Goal: Task Accomplishment & Management: Complete application form

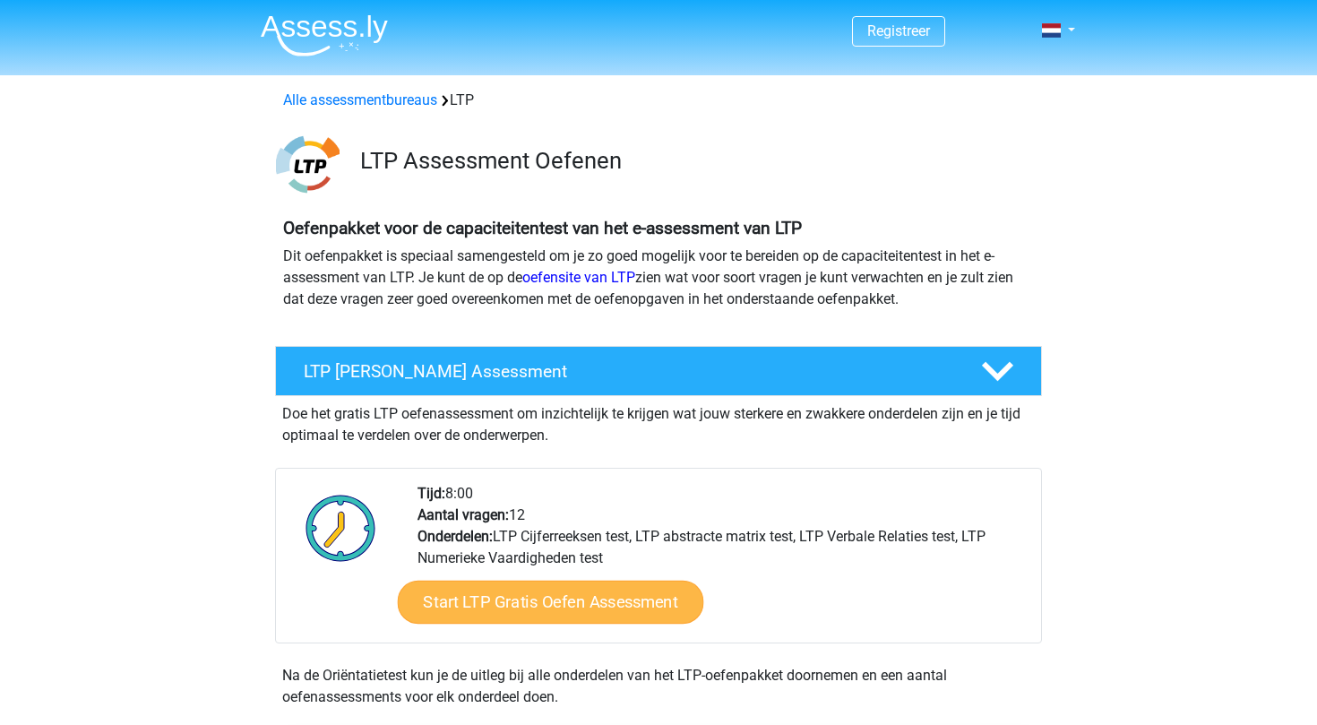
click at [585, 616] on link "Start LTP Gratis Oefen Assessment" at bounding box center [551, 602] width 306 height 43
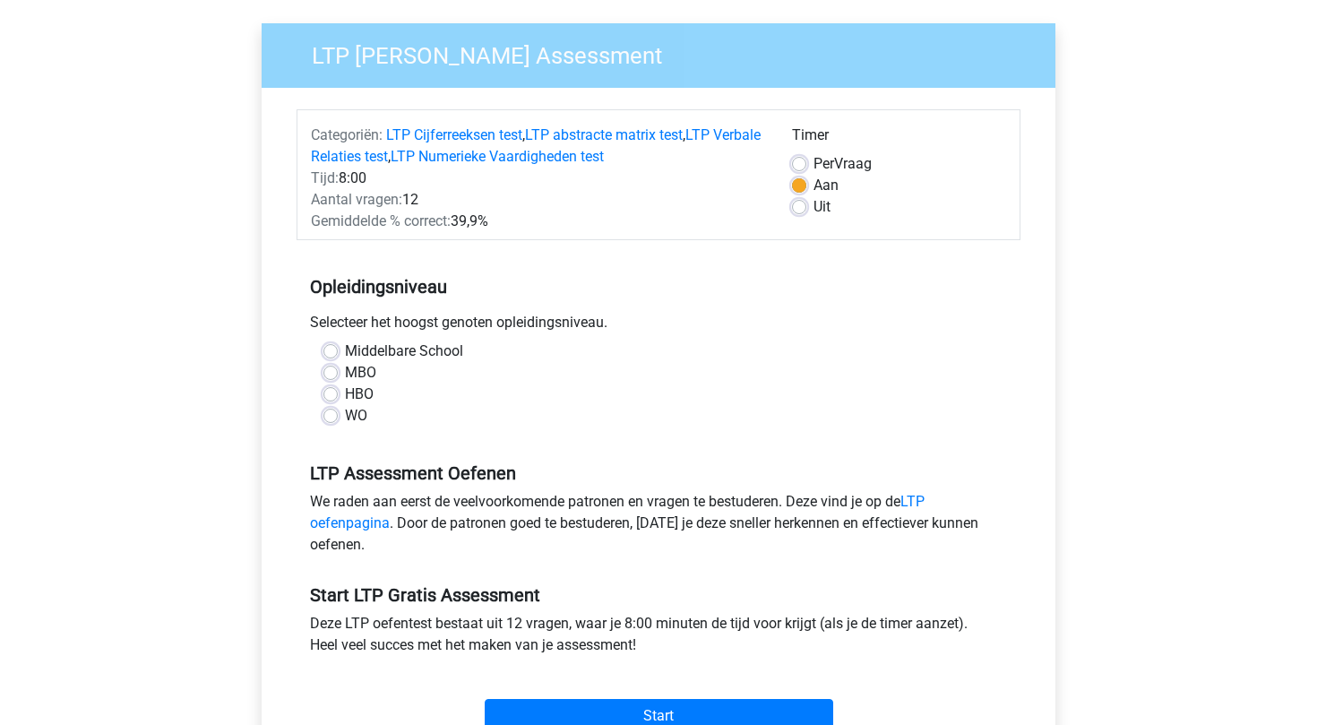
scroll to position [134, 0]
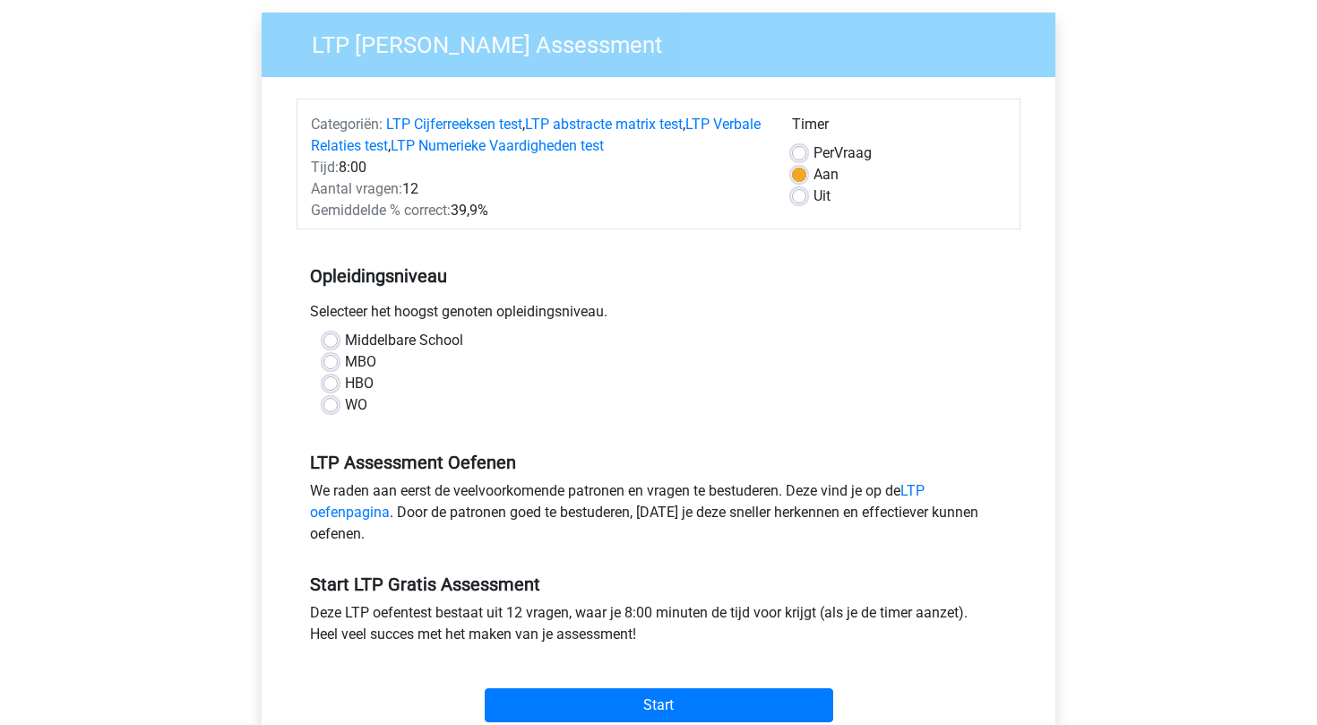
click at [345, 405] on label "WO" at bounding box center [356, 405] width 22 height 22
click at [332, 405] on input "WO" at bounding box center [330, 403] width 14 height 18
radio input "true"
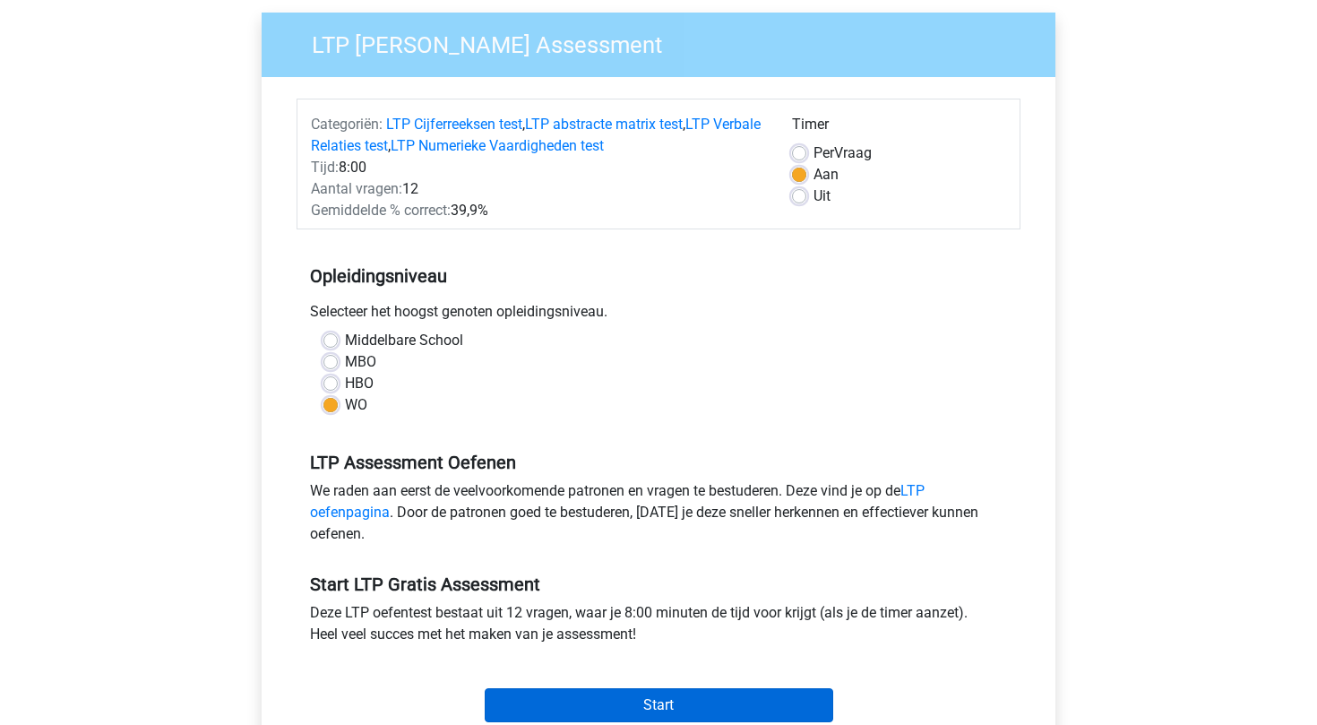
click at [634, 697] on input "Start" at bounding box center [659, 705] width 349 height 34
click at [599, 705] on input "Start" at bounding box center [659, 705] width 349 height 34
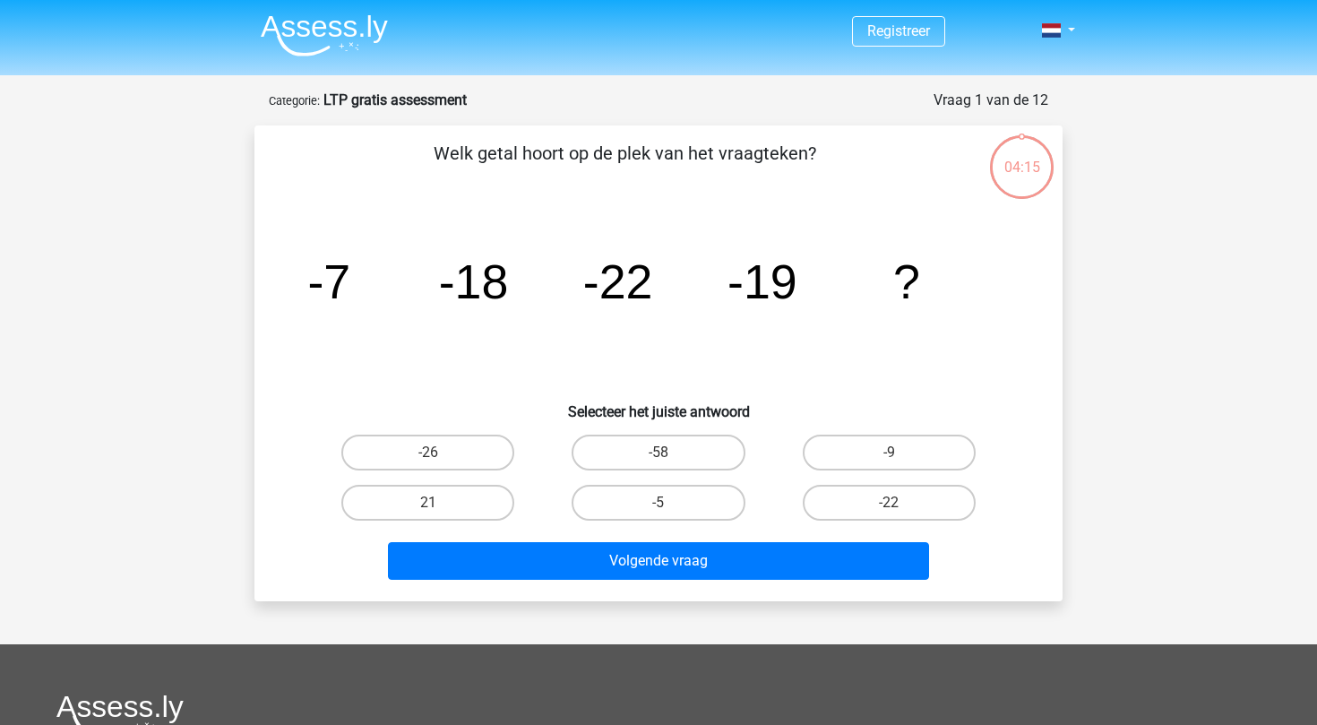
click at [1021, 163] on div "04:15" at bounding box center [1021, 156] width 67 height 45
click at [889, 444] on label "-9" at bounding box center [889, 453] width 173 height 36
click at [889, 453] on input "-9" at bounding box center [895, 459] width 12 height 12
radio input "true"
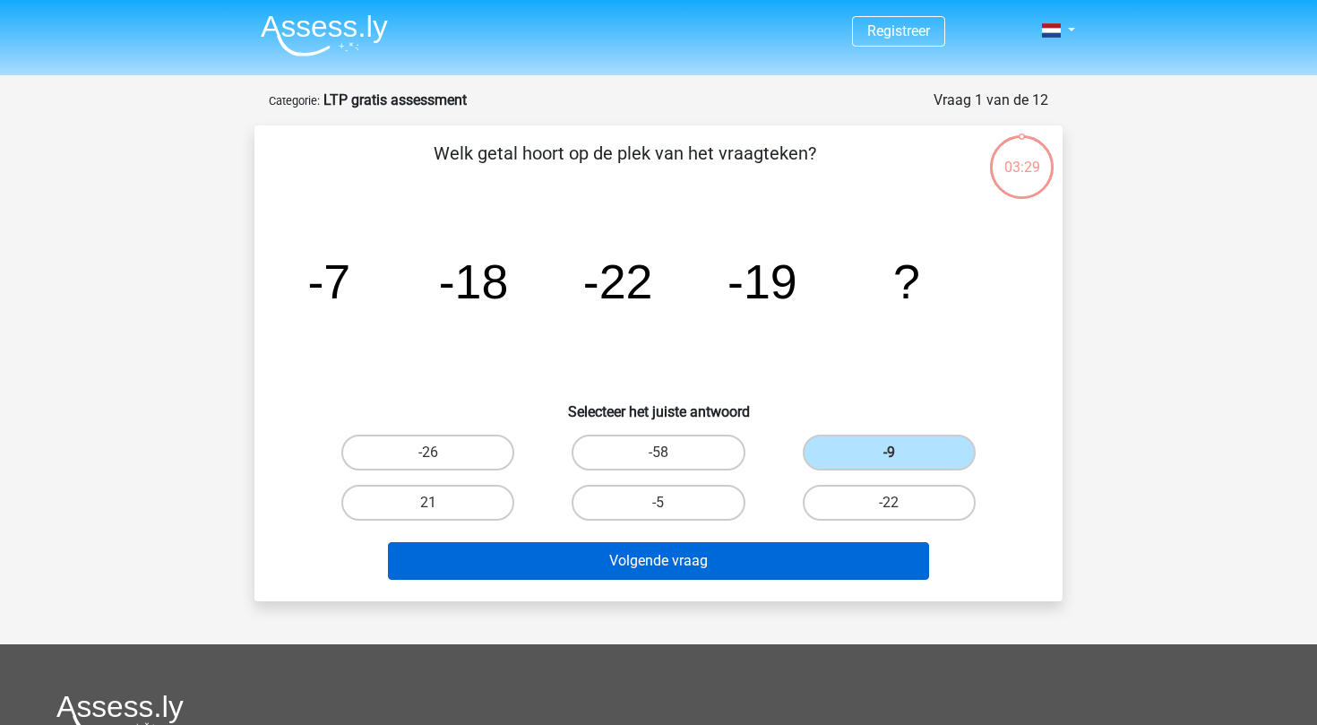
click at [730, 564] on button "Volgende vraag" at bounding box center [659, 561] width 542 height 38
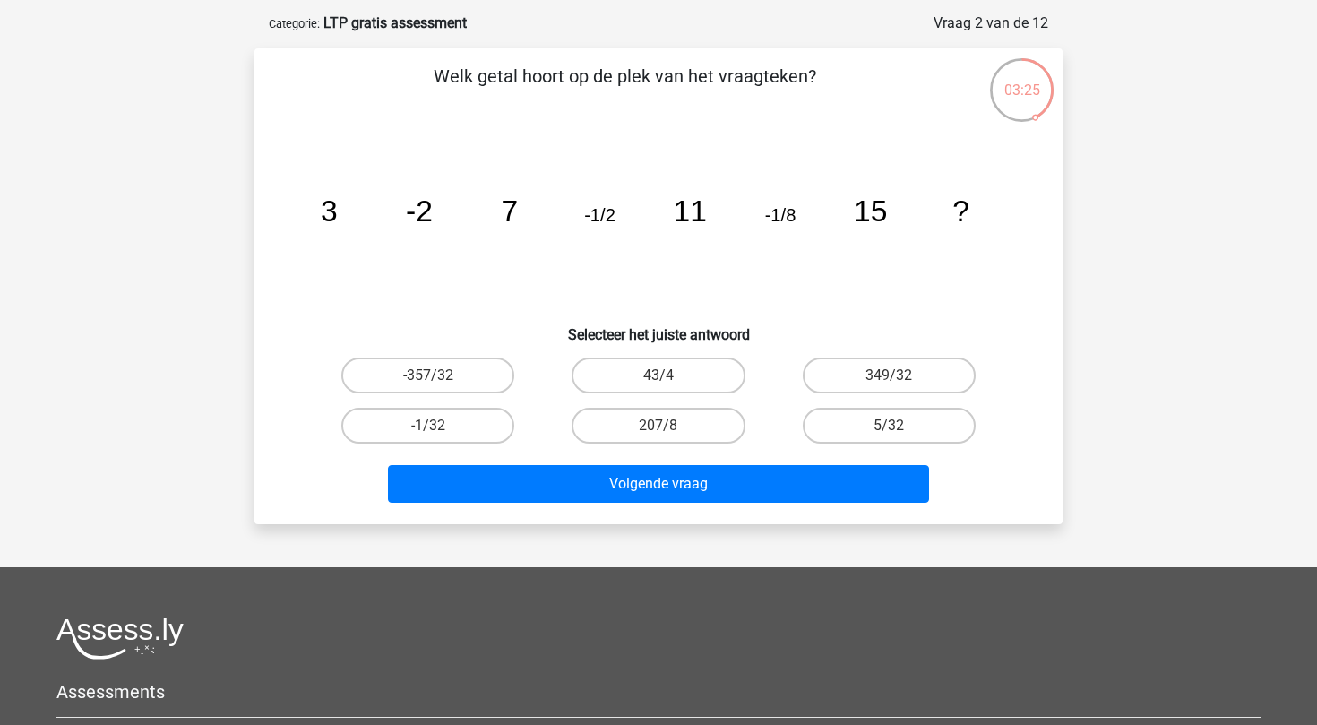
scroll to position [65, 0]
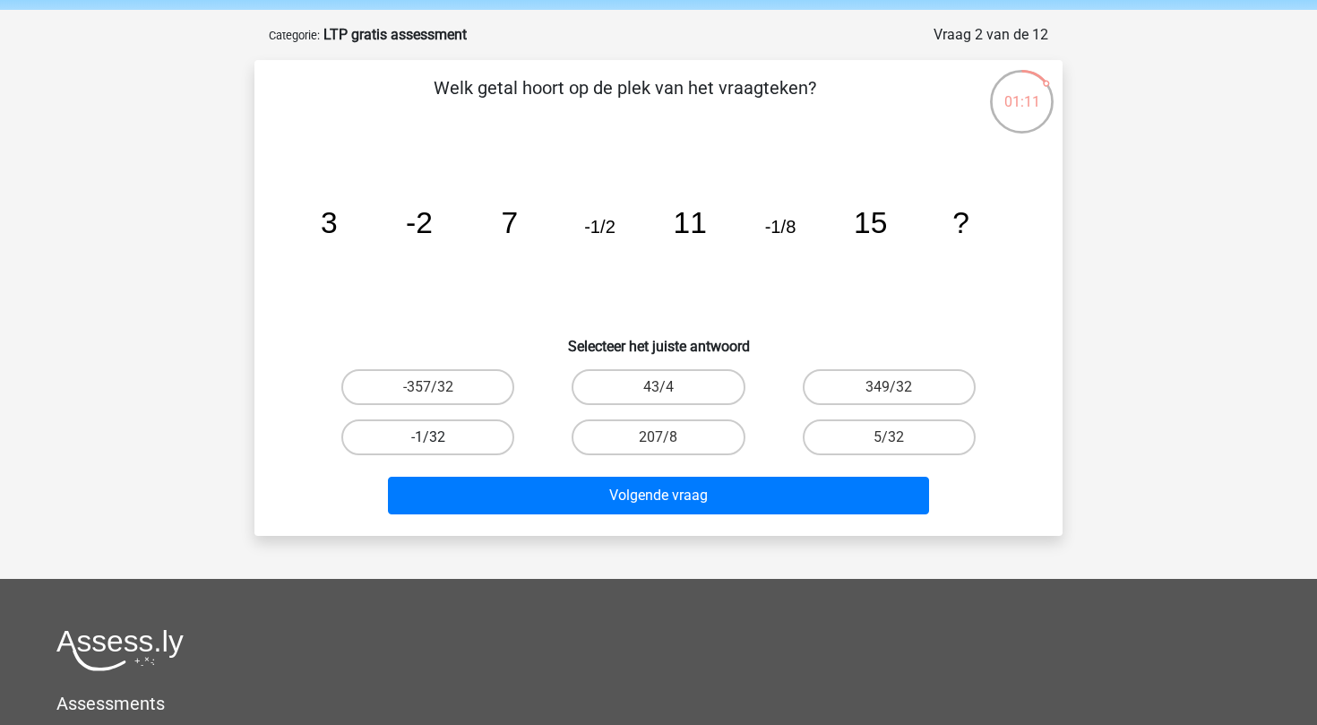
click at [418, 436] on label "-1/32" at bounding box center [427, 437] width 173 height 36
click at [428, 437] on input "-1/32" at bounding box center [434, 443] width 12 height 12
radio input "true"
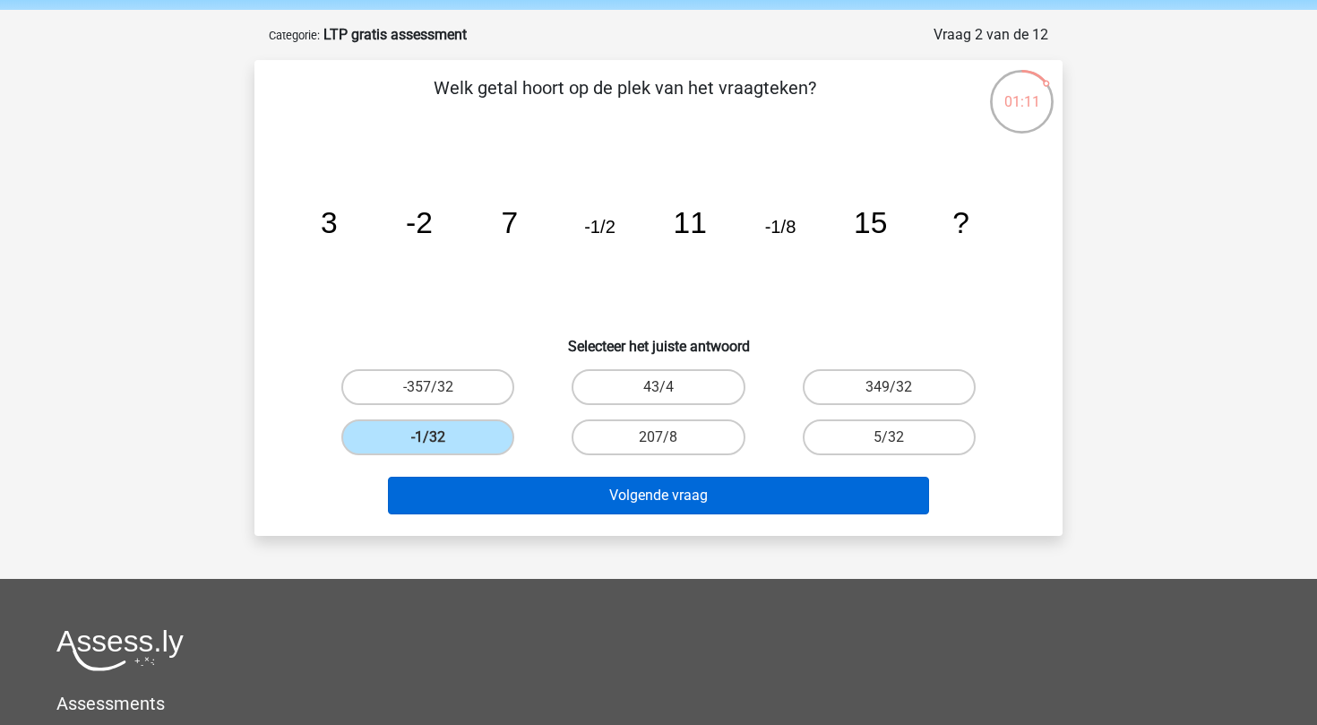
click at [530, 502] on button "Volgende vraag" at bounding box center [659, 496] width 542 height 38
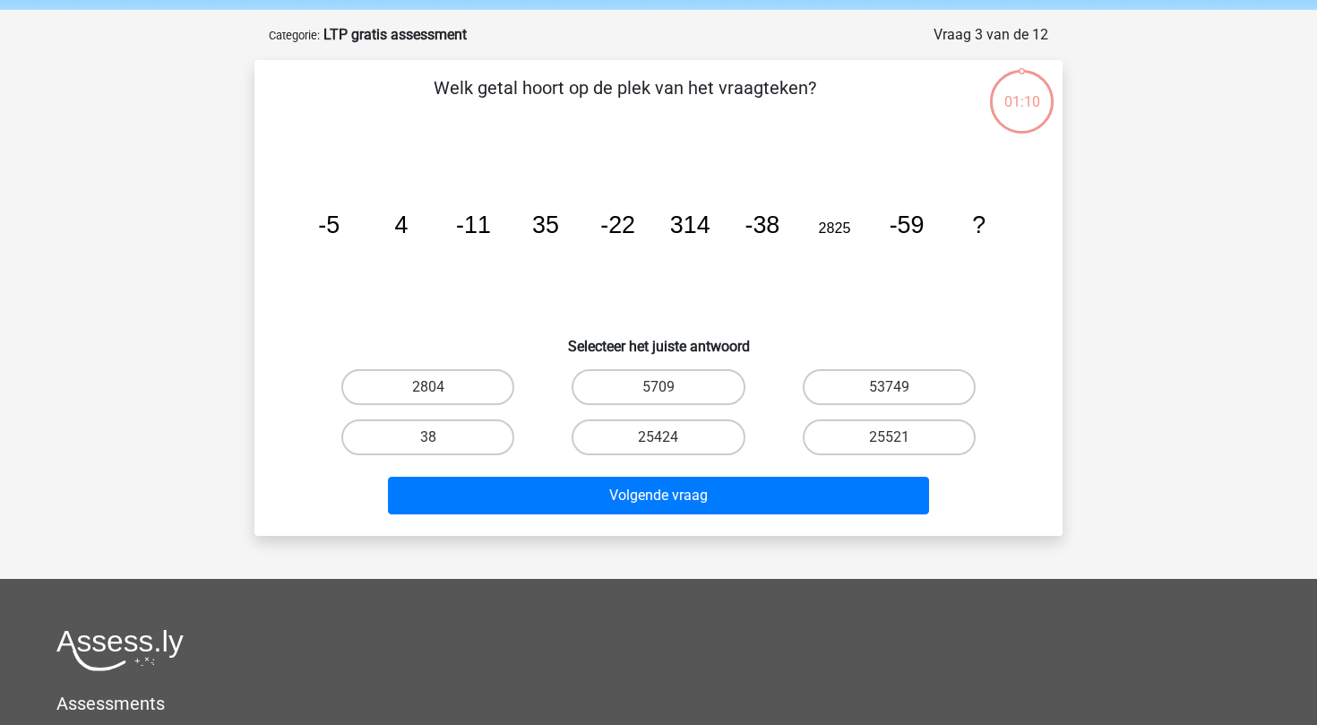
scroll to position [90, 0]
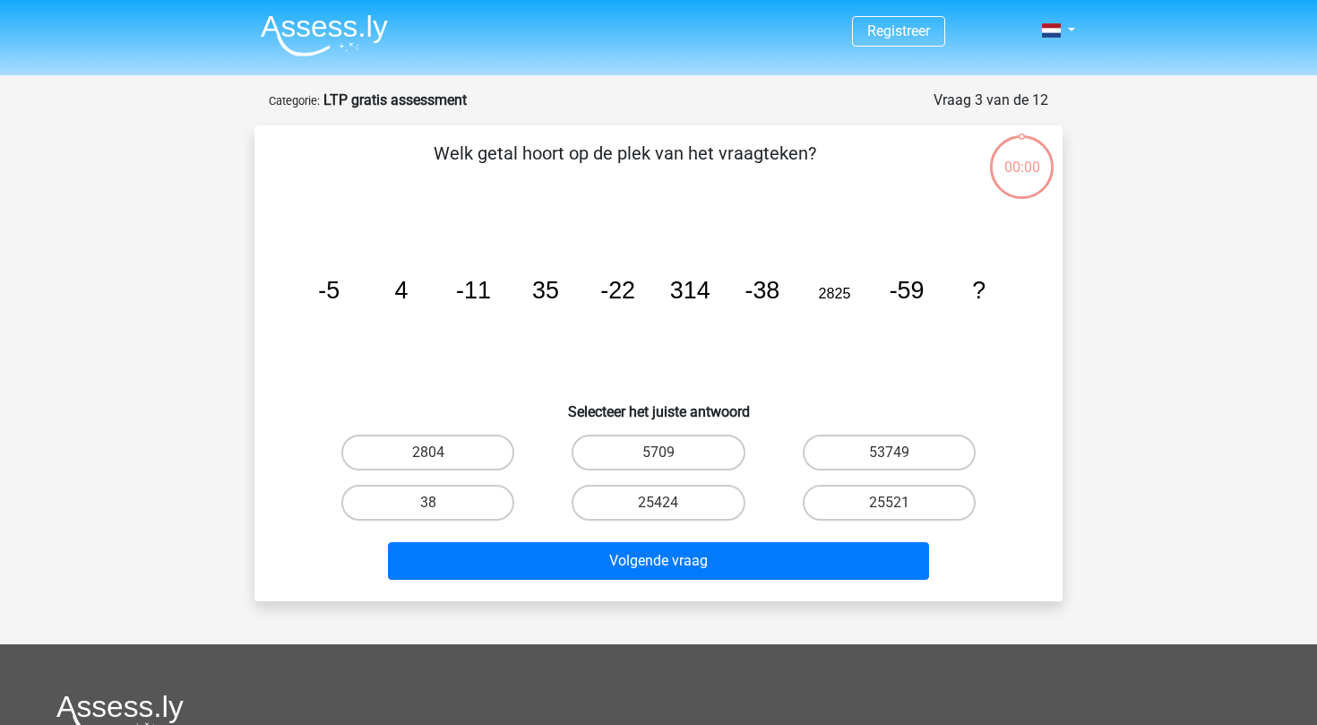
scroll to position [90, 0]
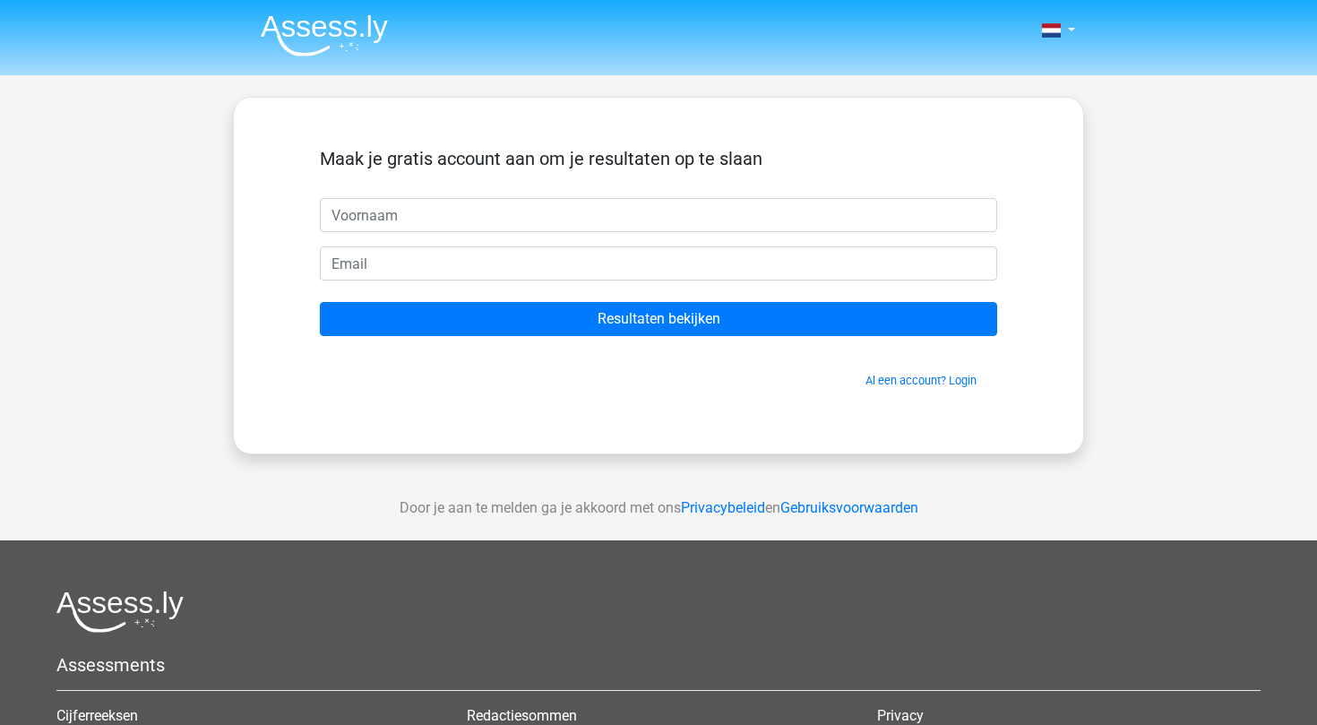
scroll to position [90, 0]
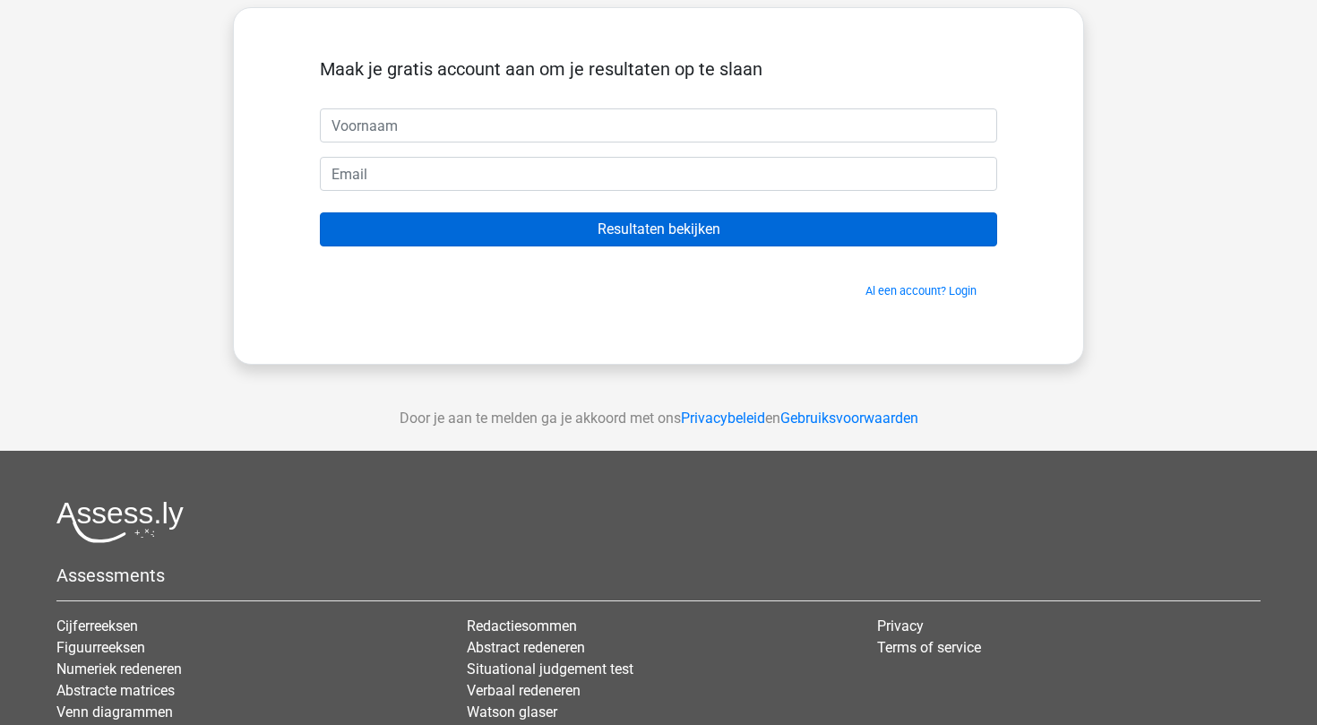
click at [552, 220] on input "Resultaten bekijken" at bounding box center [658, 229] width 677 height 34
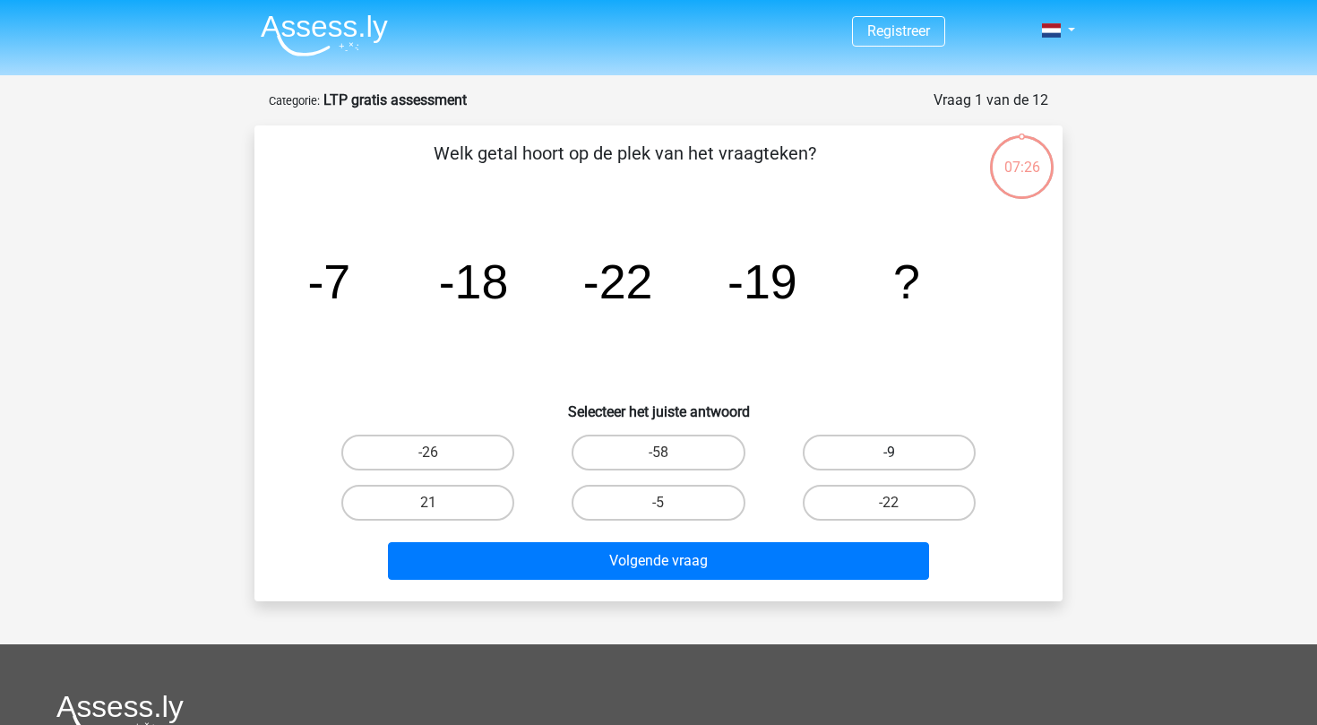
click at [875, 446] on label "-9" at bounding box center [889, 453] width 173 height 36
click at [889, 453] on input "-9" at bounding box center [895, 459] width 12 height 12
radio input "true"
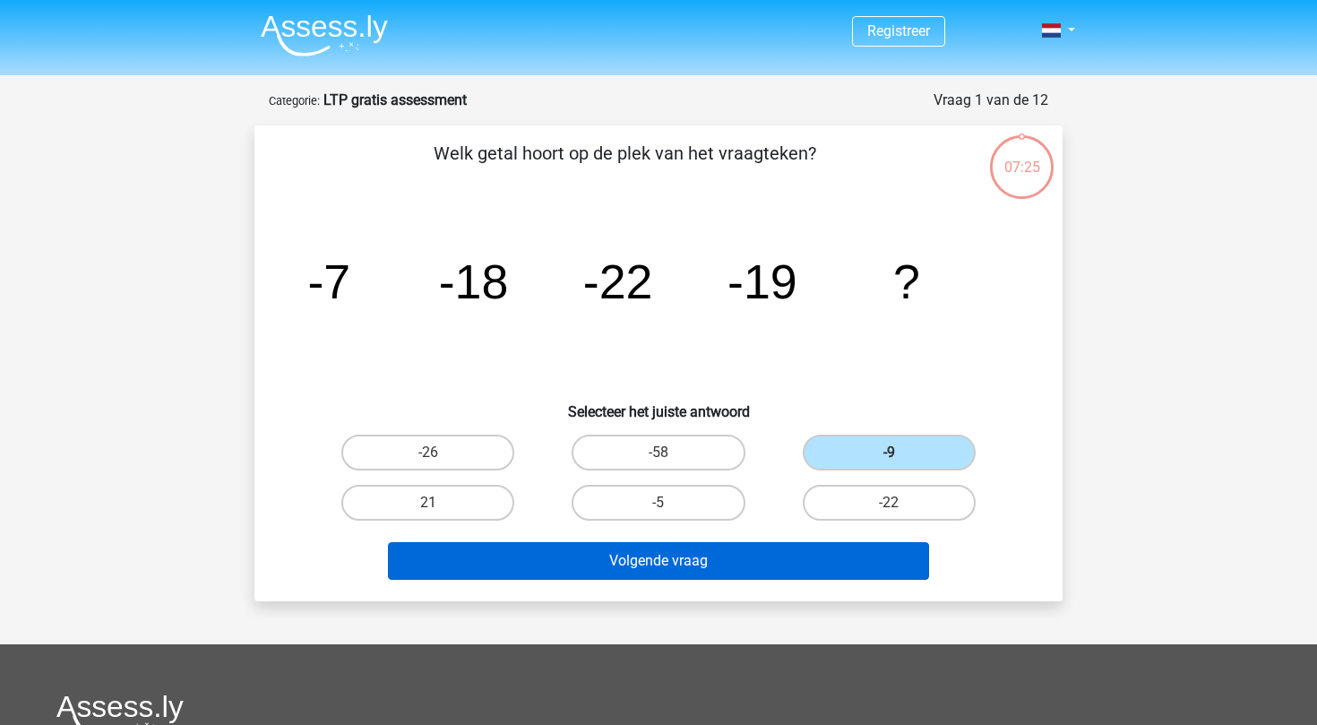
click at [705, 560] on button "Volgende vraag" at bounding box center [659, 561] width 542 height 38
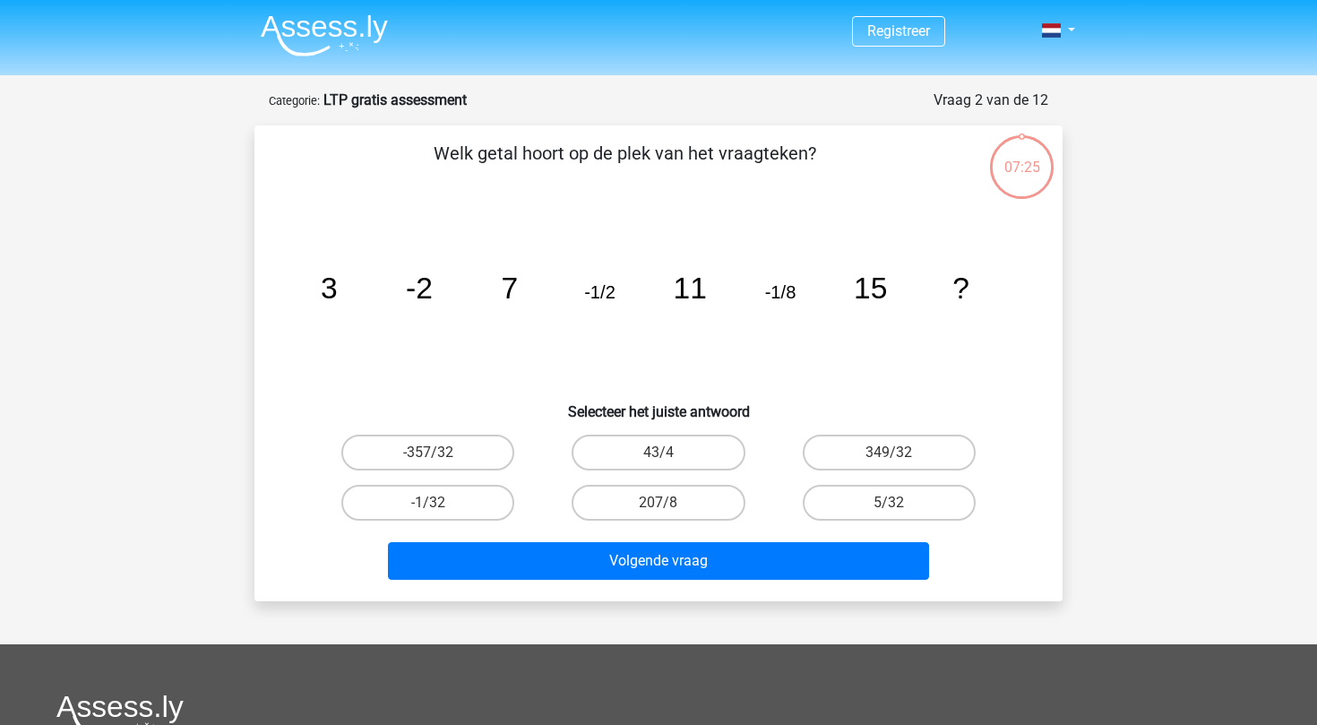
scroll to position [90, 0]
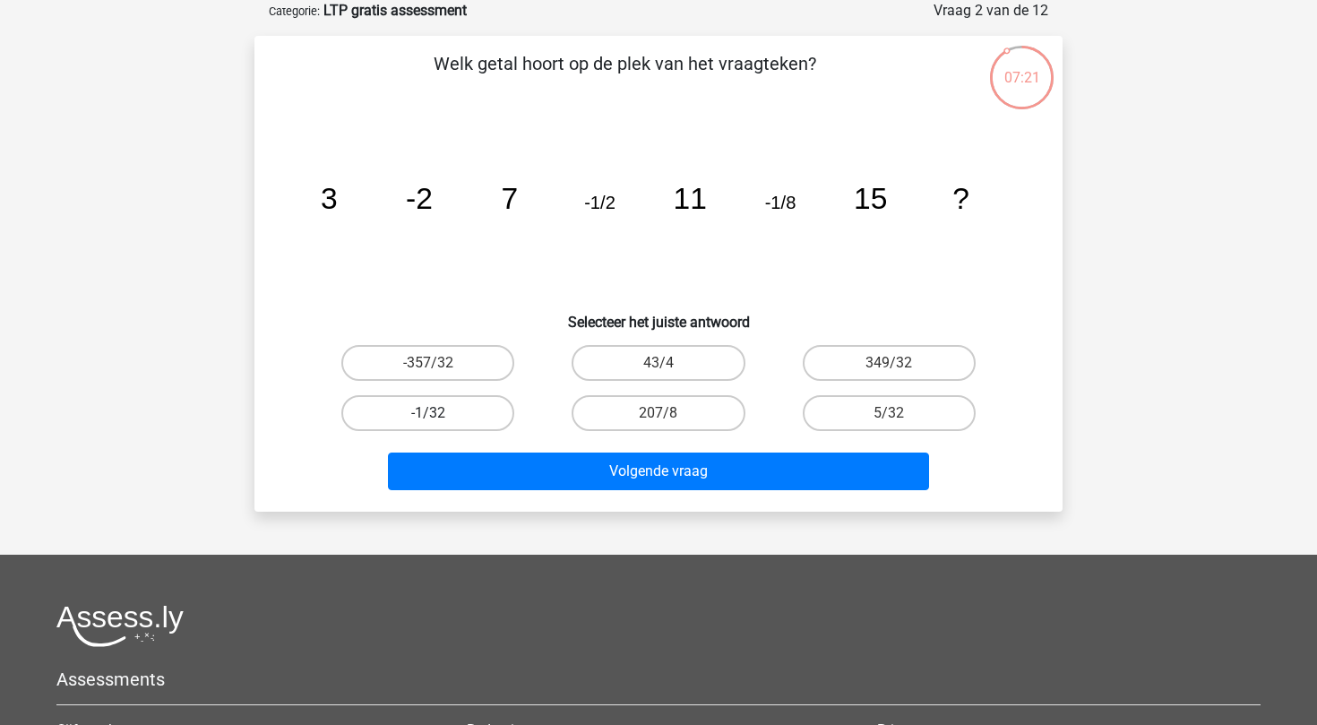
click at [423, 418] on label "-1/32" at bounding box center [427, 413] width 173 height 36
click at [428, 418] on input "-1/32" at bounding box center [434, 419] width 12 height 12
radio input "true"
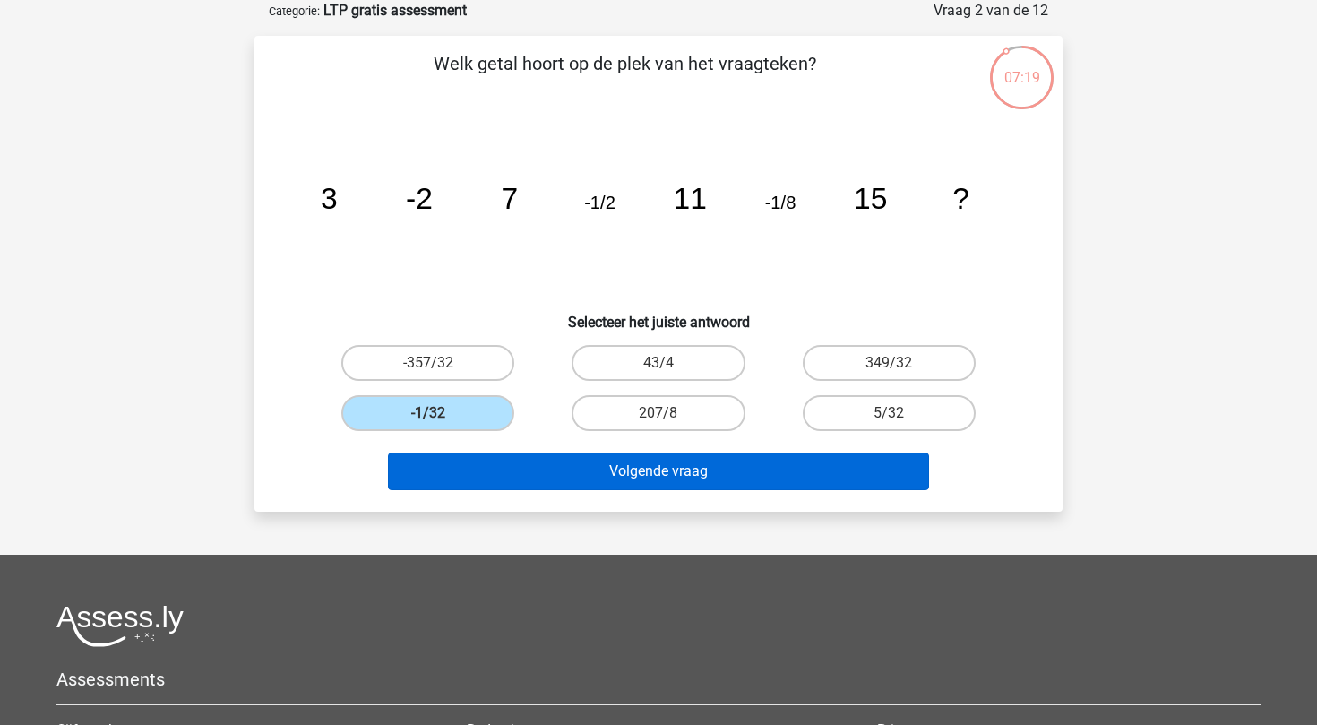
click at [573, 469] on button "Volgende vraag" at bounding box center [659, 472] width 542 height 38
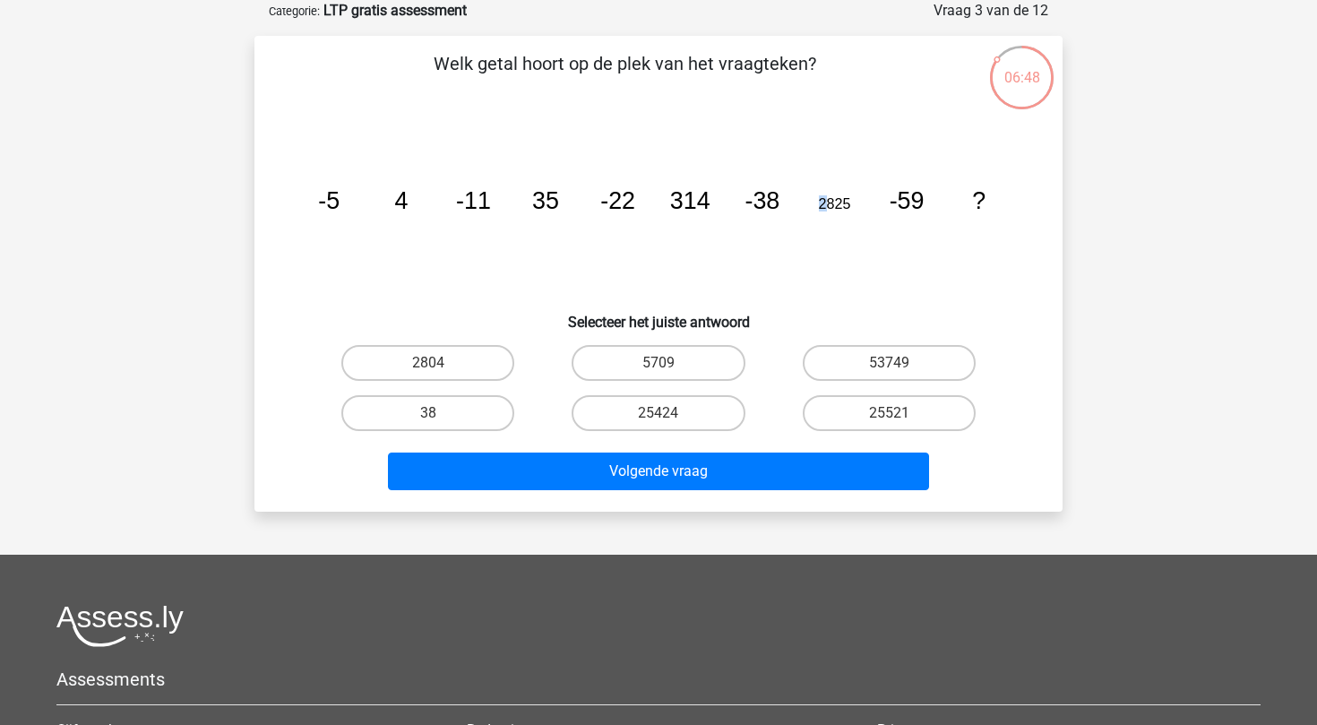
click at [823, 204] on tspan "2825" at bounding box center [835, 203] width 32 height 16
click at [664, 413] on input "25424" at bounding box center [665, 419] width 12 height 12
radio input "true"
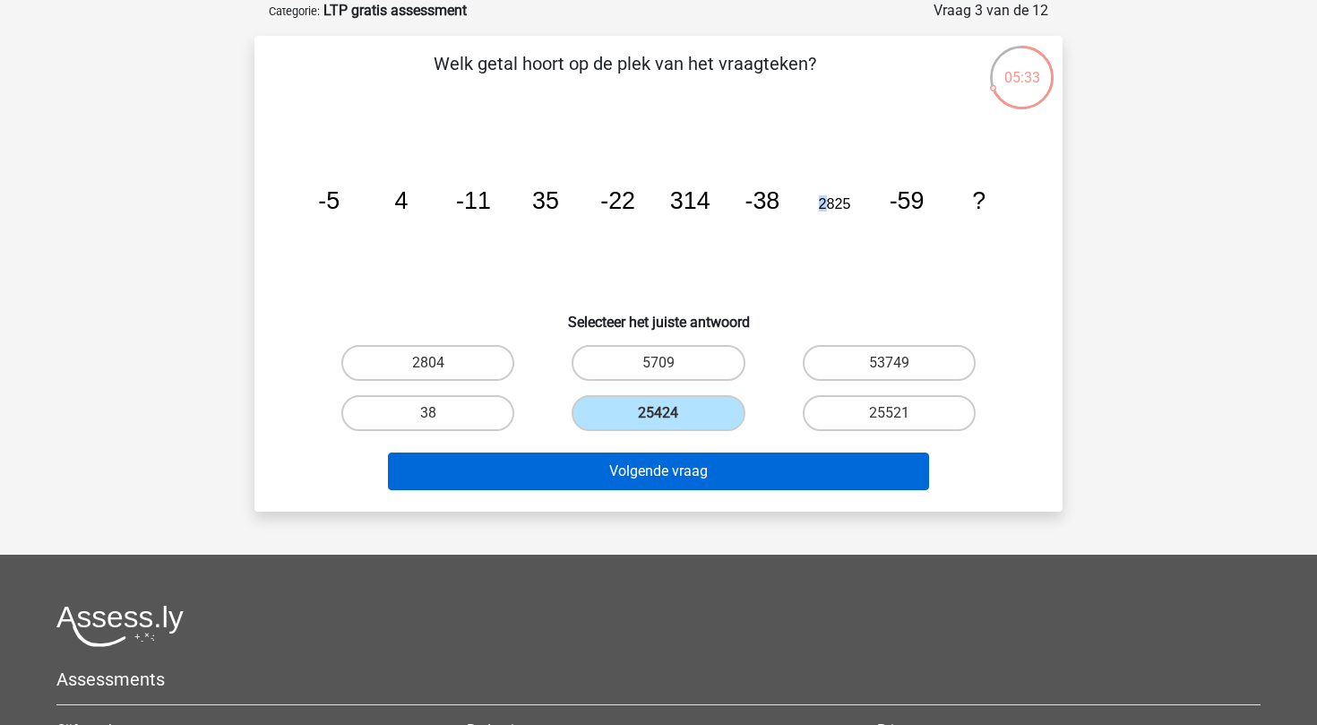
click at [672, 473] on button "Volgende vraag" at bounding box center [659, 472] width 542 height 38
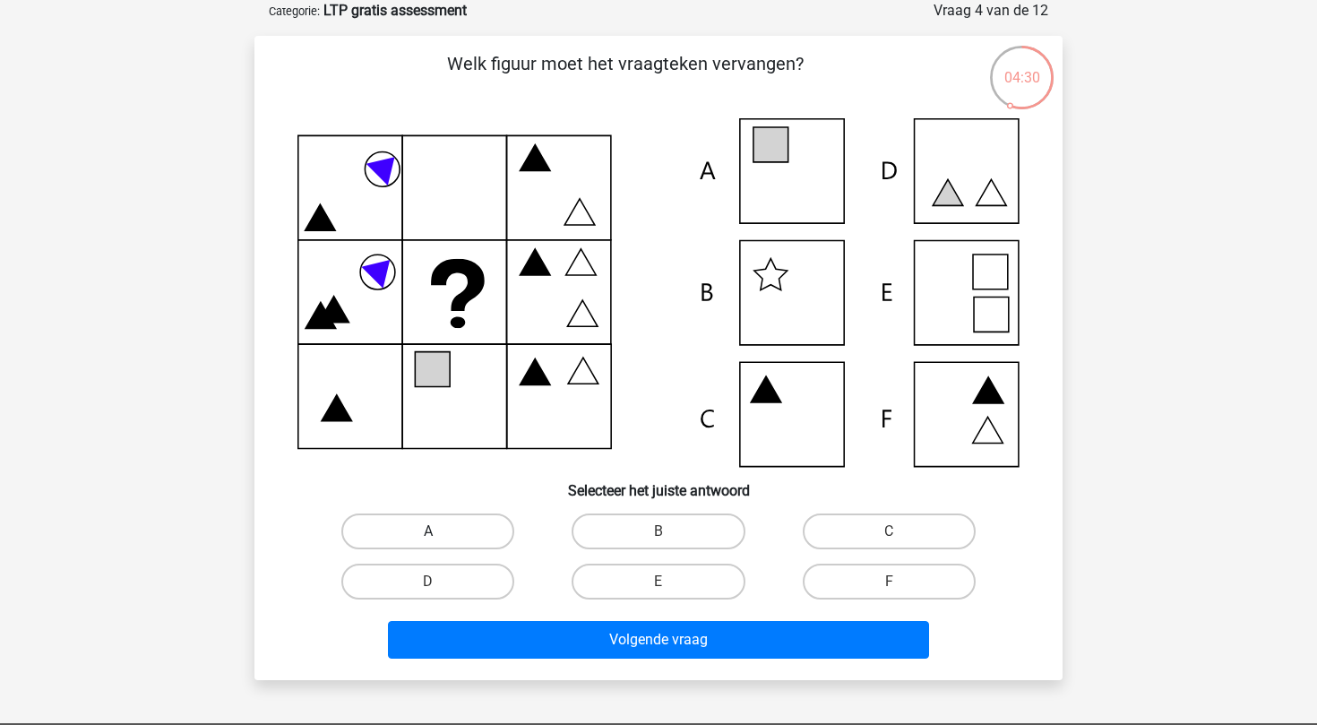
click at [457, 535] on label "A" at bounding box center [427, 531] width 173 height 36
click at [440, 535] on input "A" at bounding box center [434, 537] width 12 height 12
radio input "true"
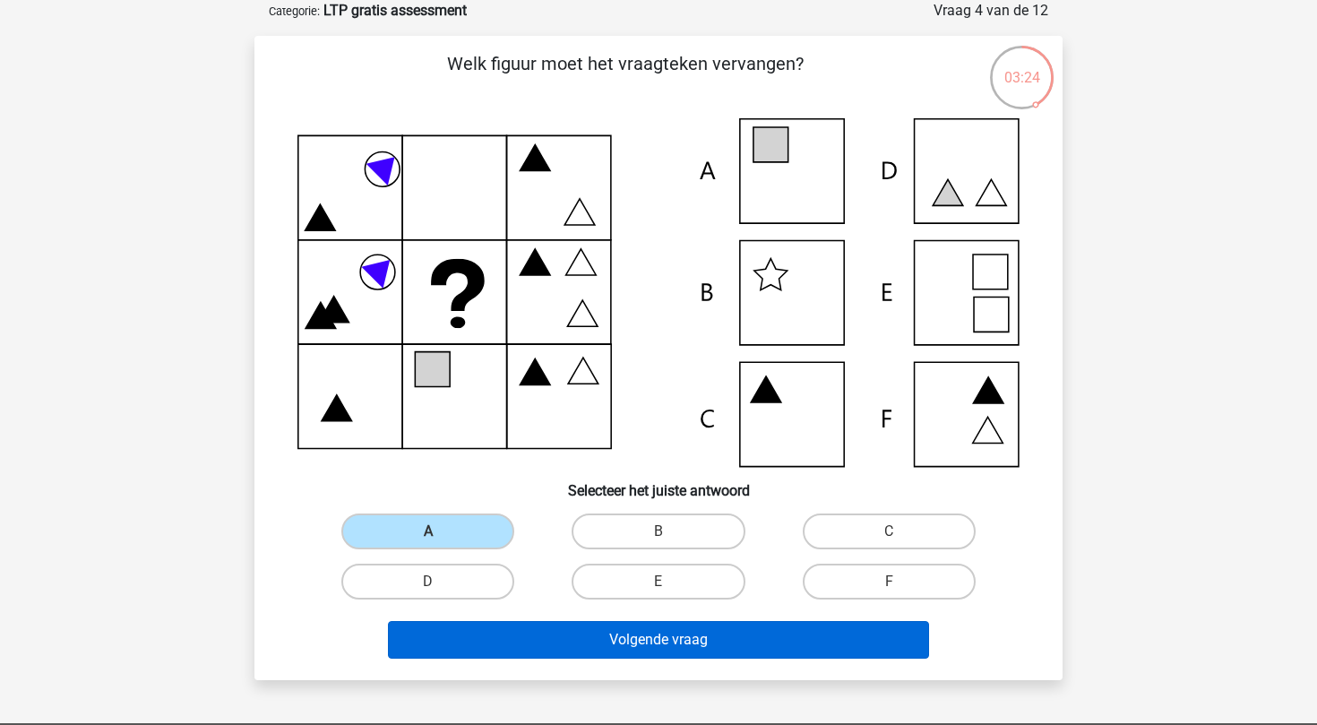
click at [573, 645] on button "Volgende vraag" at bounding box center [659, 640] width 542 height 38
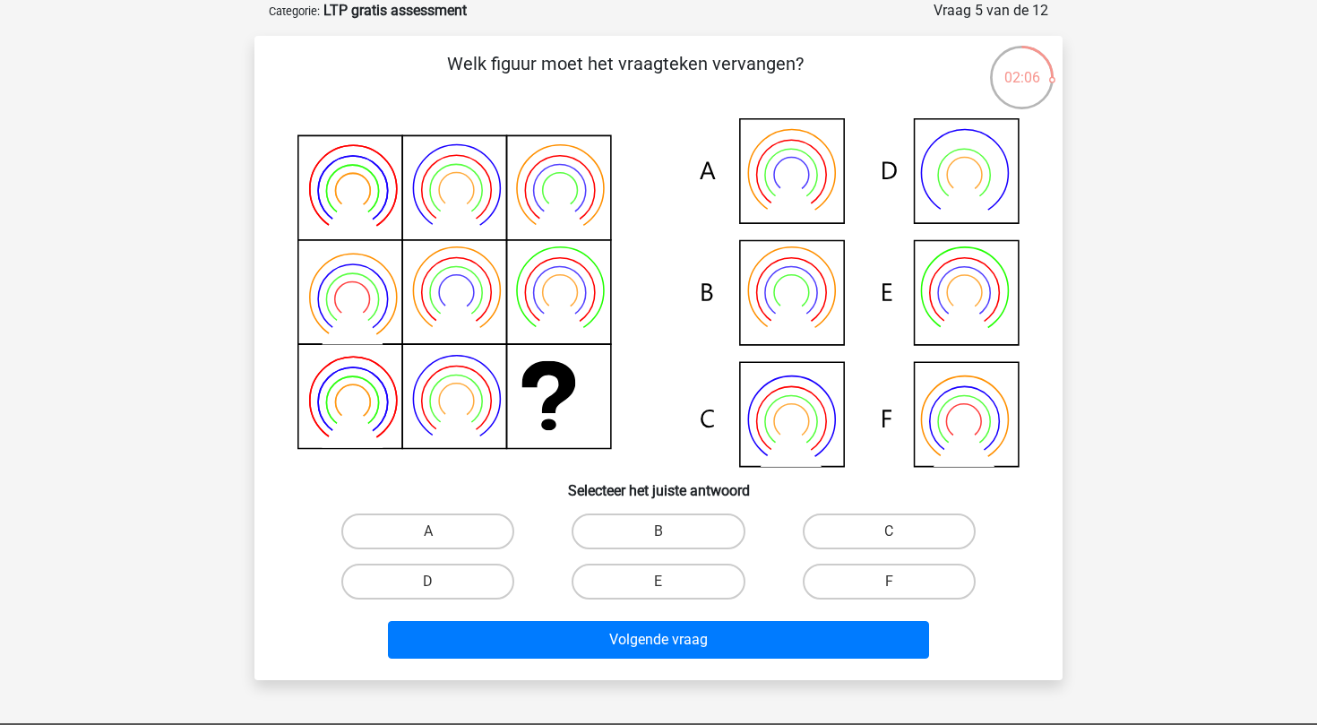
click at [781, 284] on icon at bounding box center [658, 292] width 722 height 349
click at [634, 521] on label "B" at bounding box center [658, 531] width 173 height 36
click at [659, 531] on input "B" at bounding box center [665, 537] width 12 height 12
radio input "true"
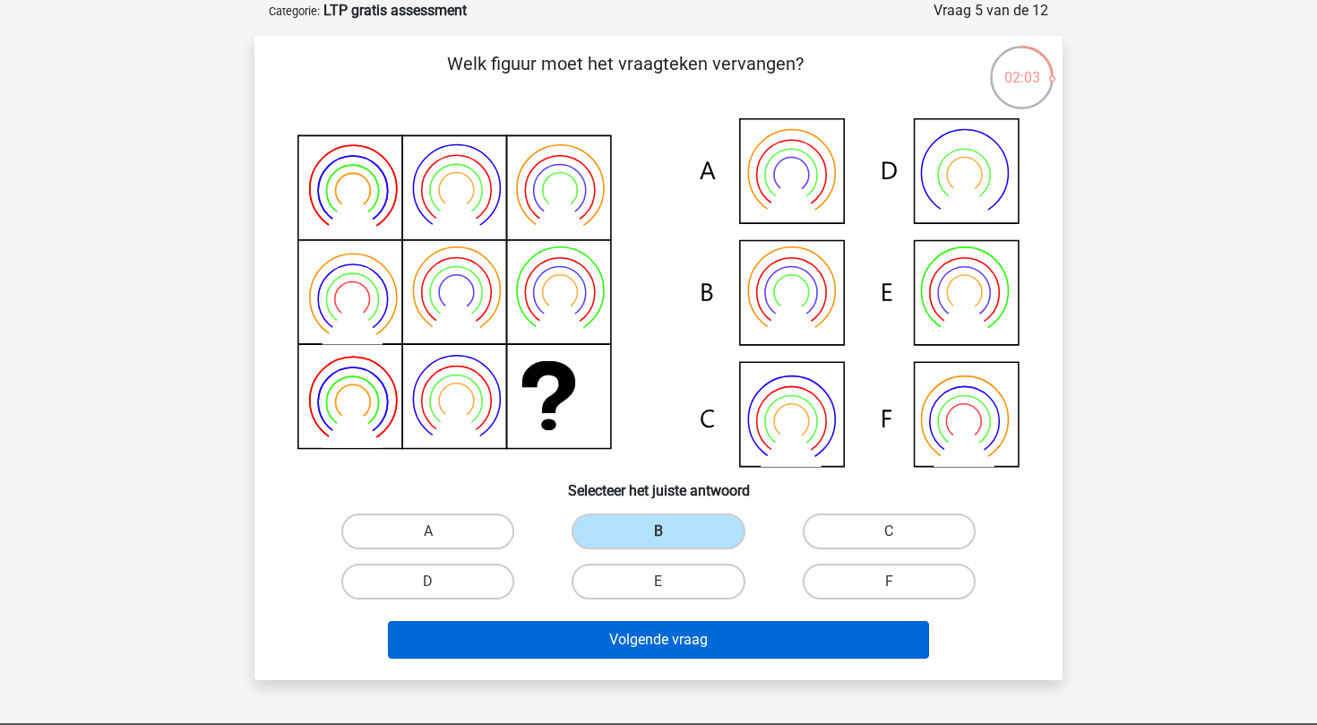
click at [671, 638] on button "Volgende vraag" at bounding box center [659, 640] width 542 height 38
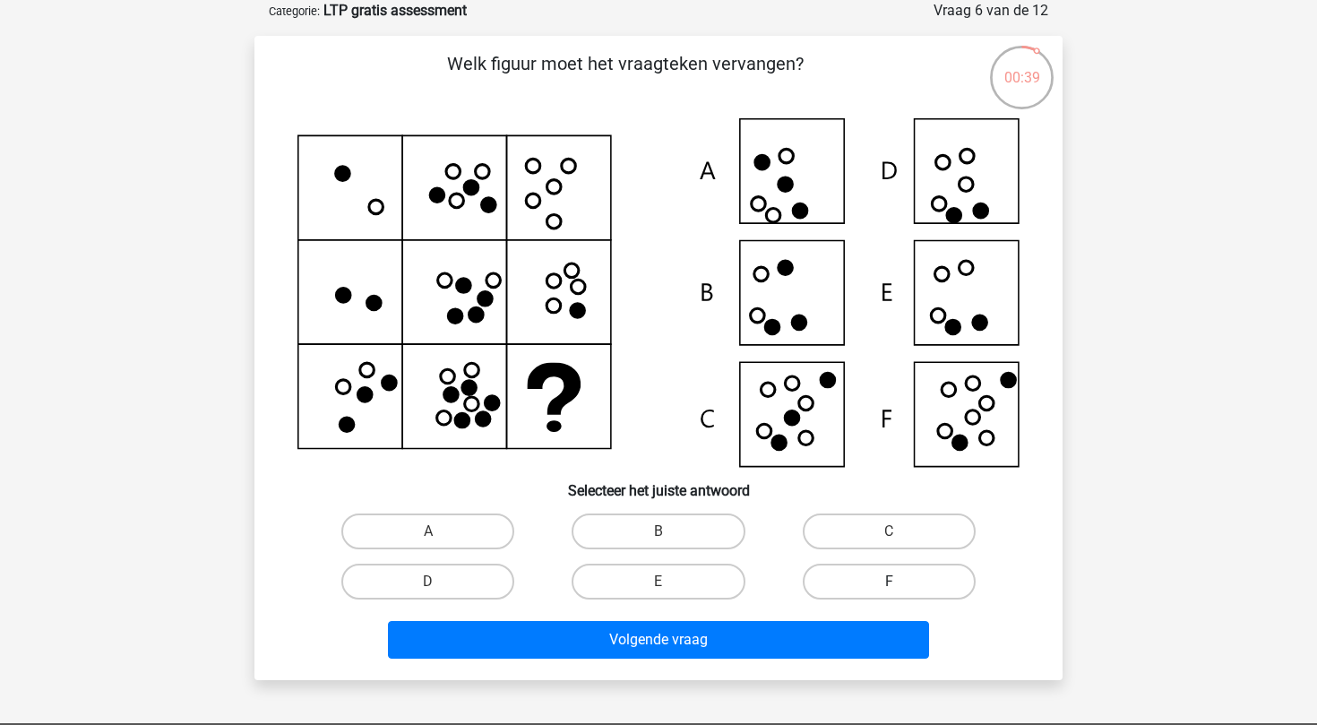
click at [860, 582] on label "F" at bounding box center [889, 582] width 173 height 36
click at [889, 582] on input "F" at bounding box center [895, 588] width 12 height 12
radio input "true"
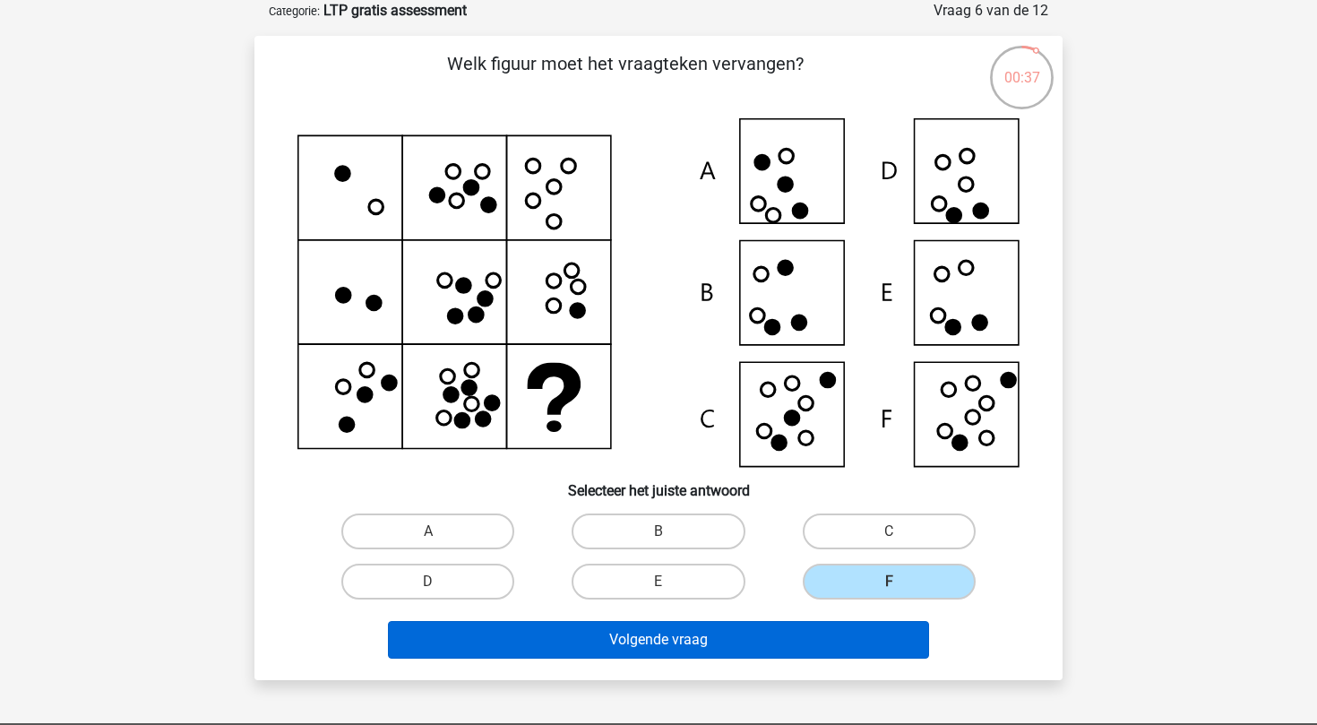
click at [790, 642] on button "Volgende vraag" at bounding box center [659, 640] width 542 height 38
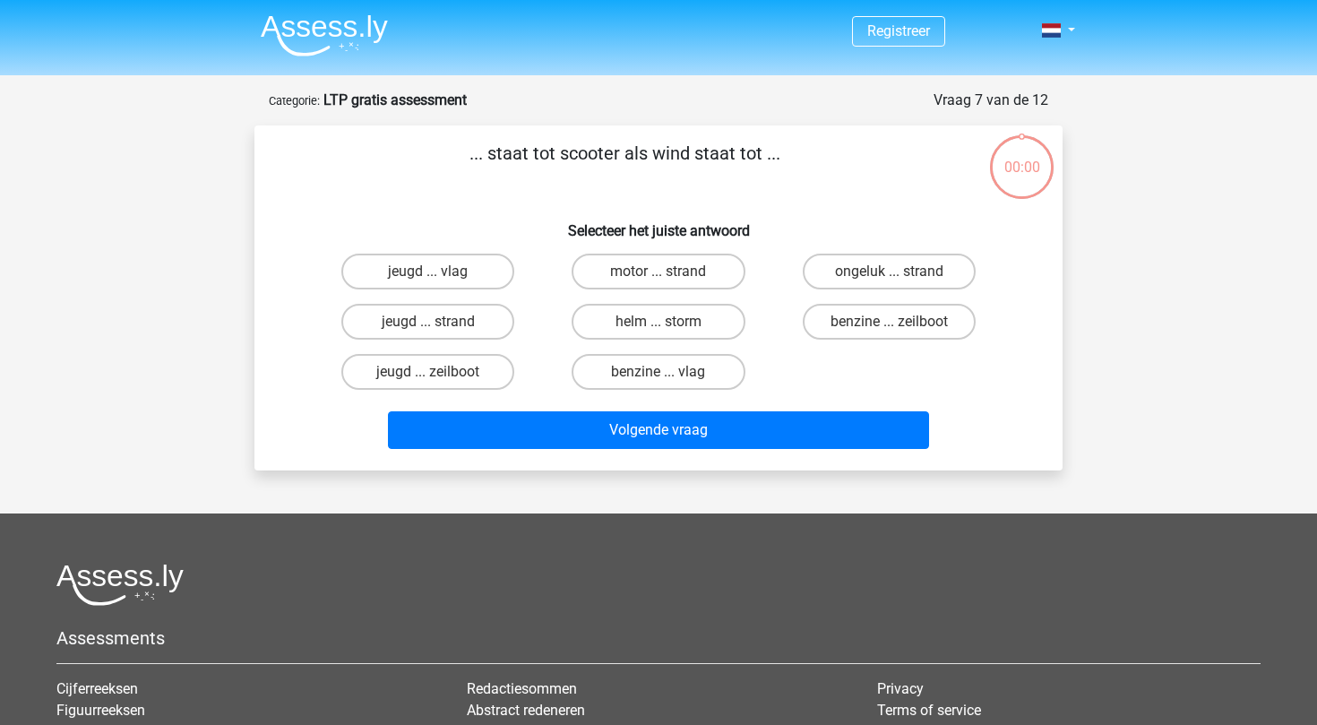
scroll to position [90, 0]
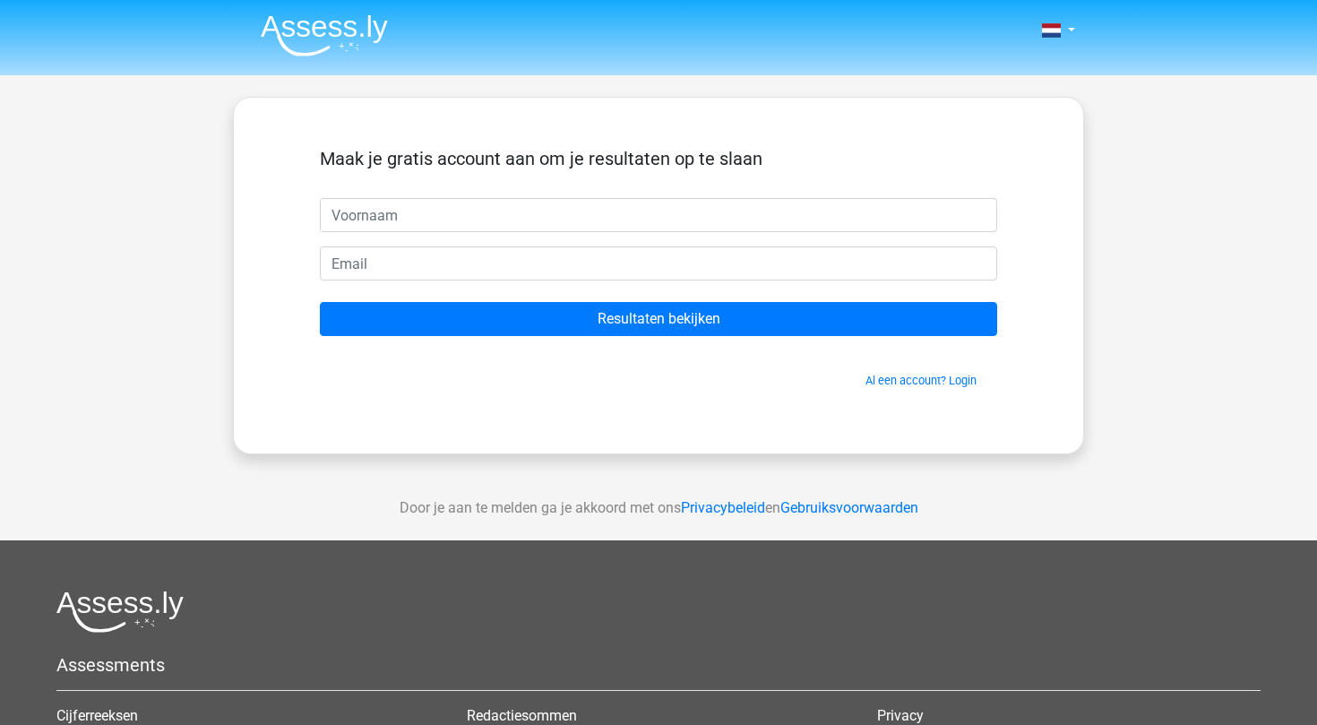
scroll to position [90, 0]
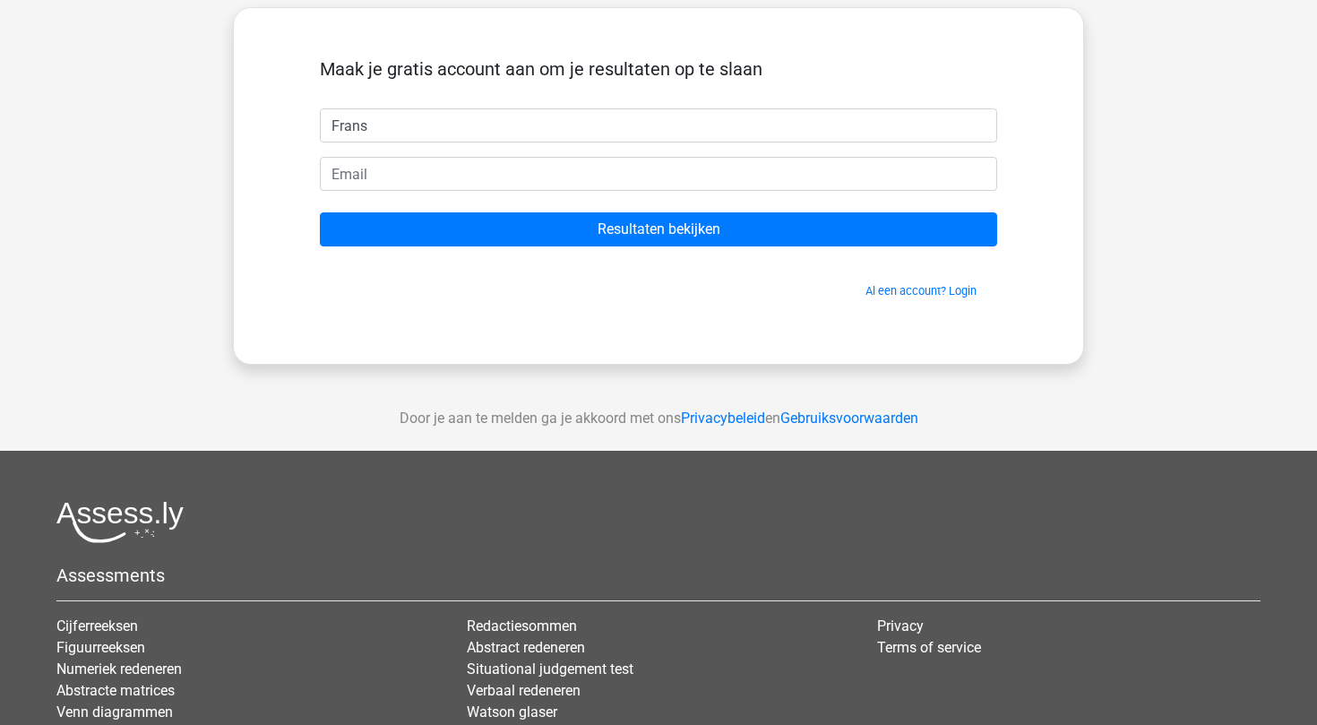
type input "Frans"
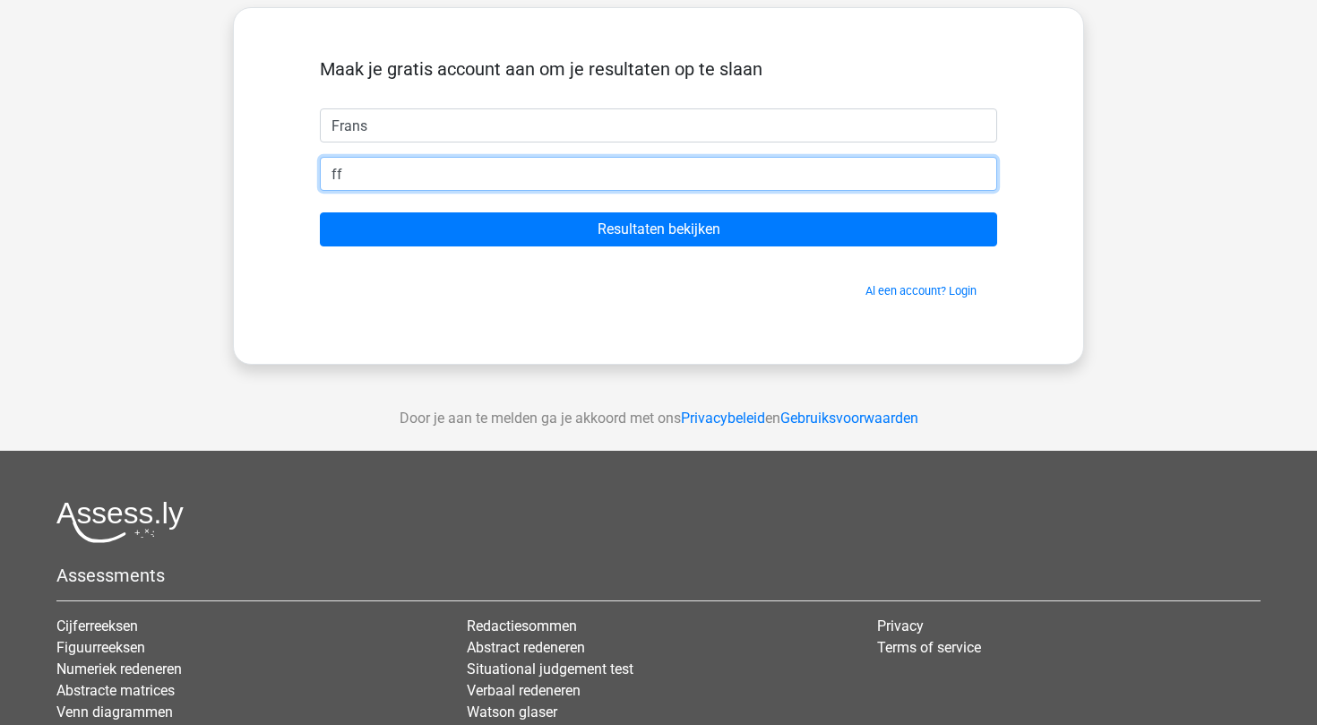
type input "f"
paste input "[EMAIL_ADDRESS][DOMAIN_NAME]"
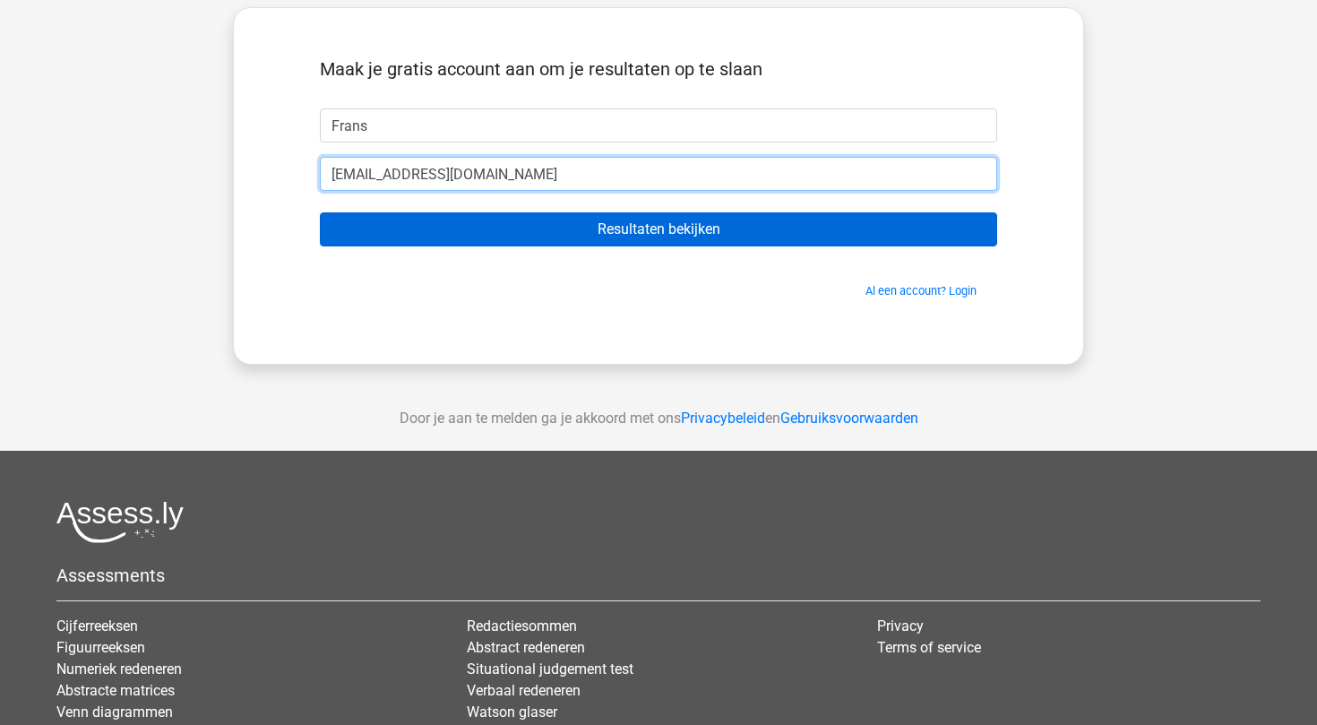
type input "[EMAIL_ADDRESS][DOMAIN_NAME]"
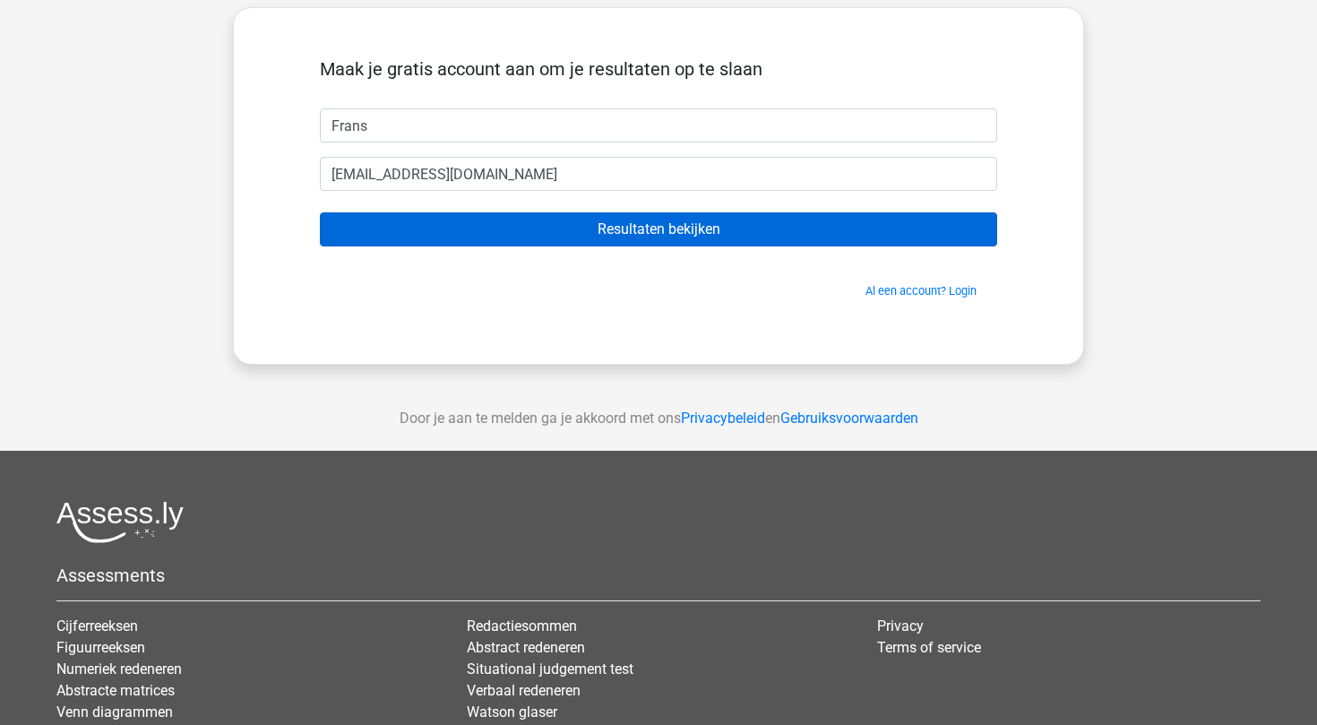
click at [640, 224] on input "Resultaten bekijken" at bounding box center [658, 229] width 677 height 34
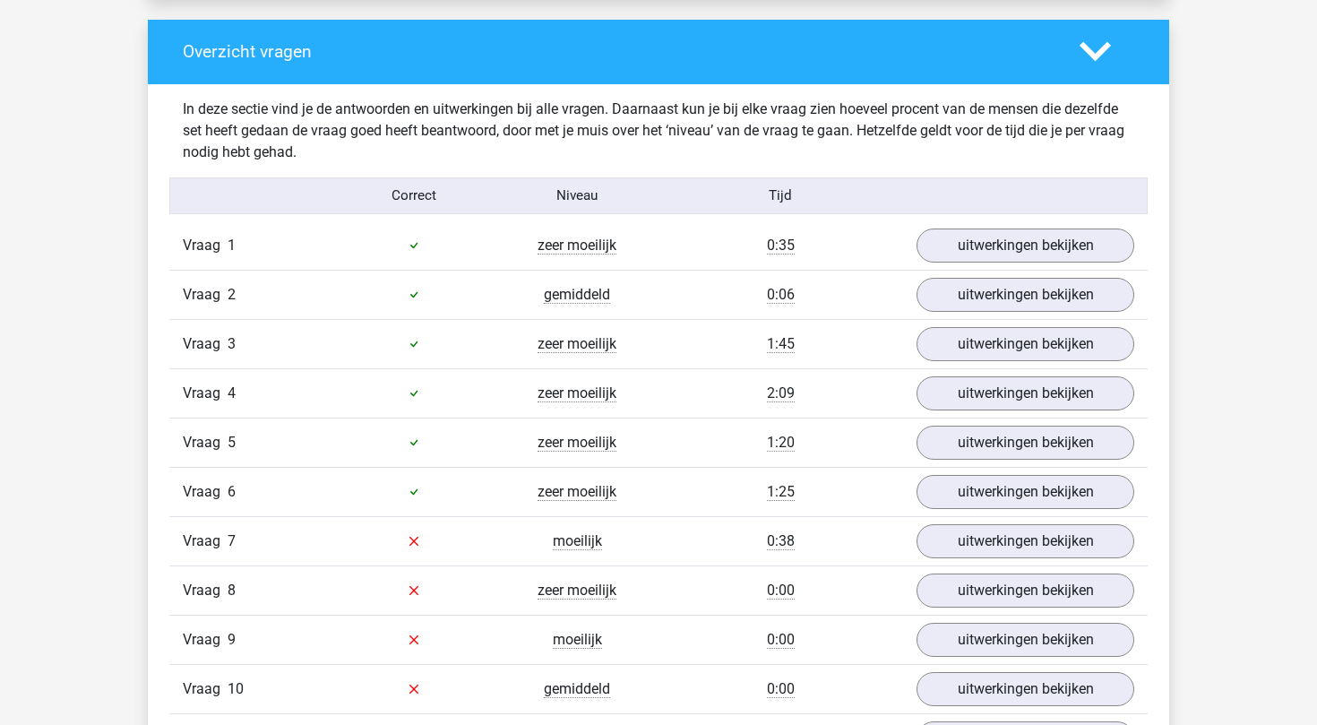
scroll to position [1835, 0]
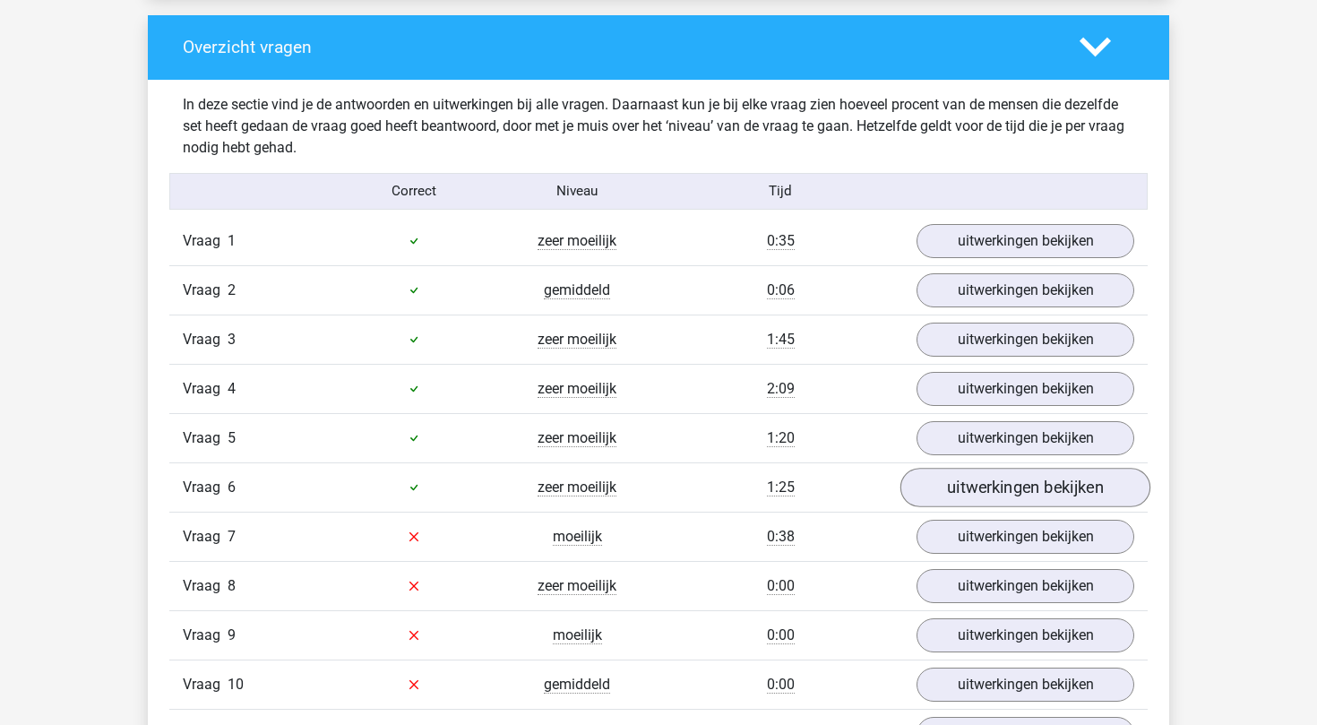
click at [960, 496] on link "uitwerkingen bekijken" at bounding box center [1026, 487] width 250 height 39
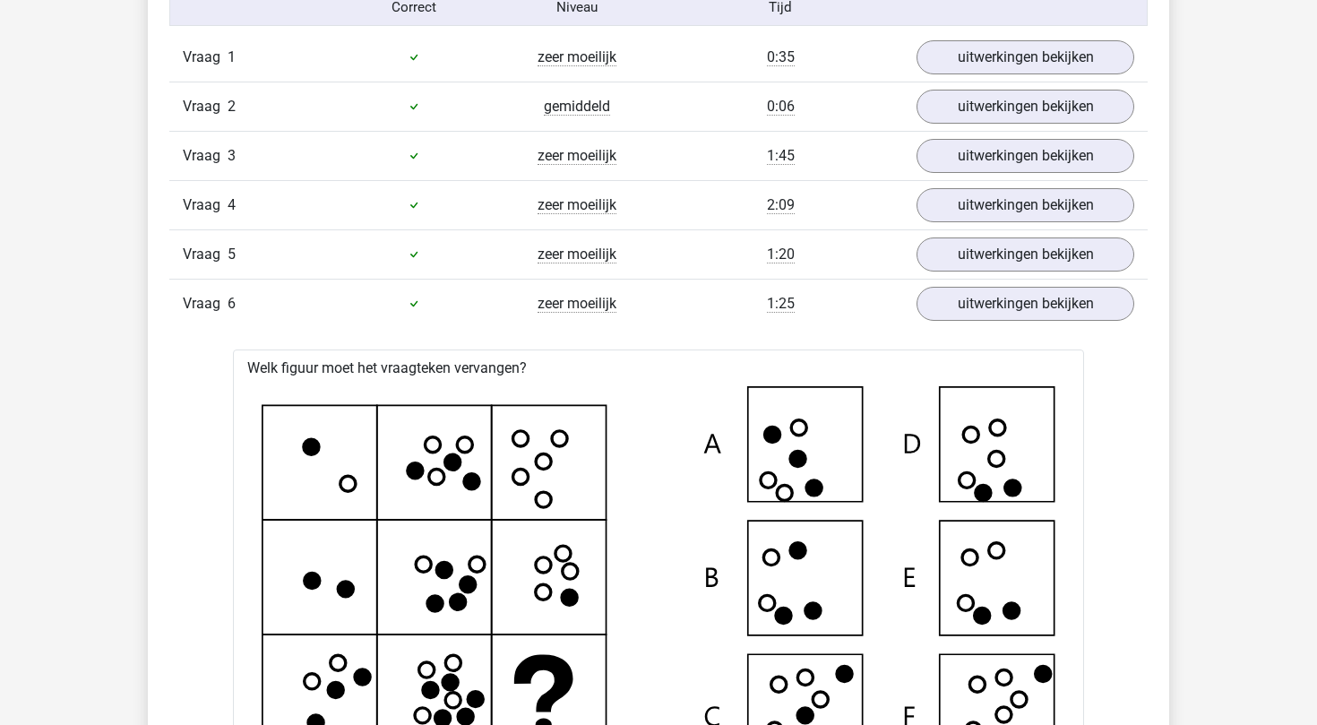
scroll to position [1954, 0]
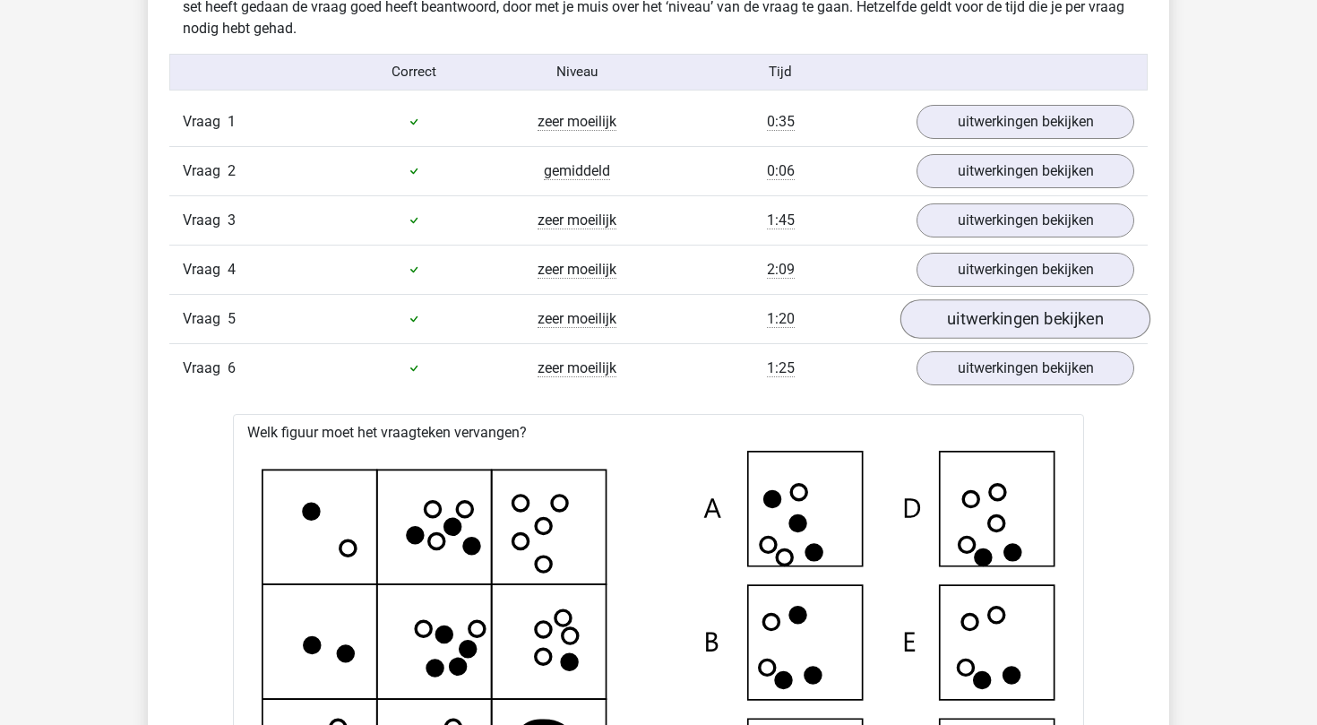
click at [994, 322] on link "uitwerkingen bekijken" at bounding box center [1026, 318] width 250 height 39
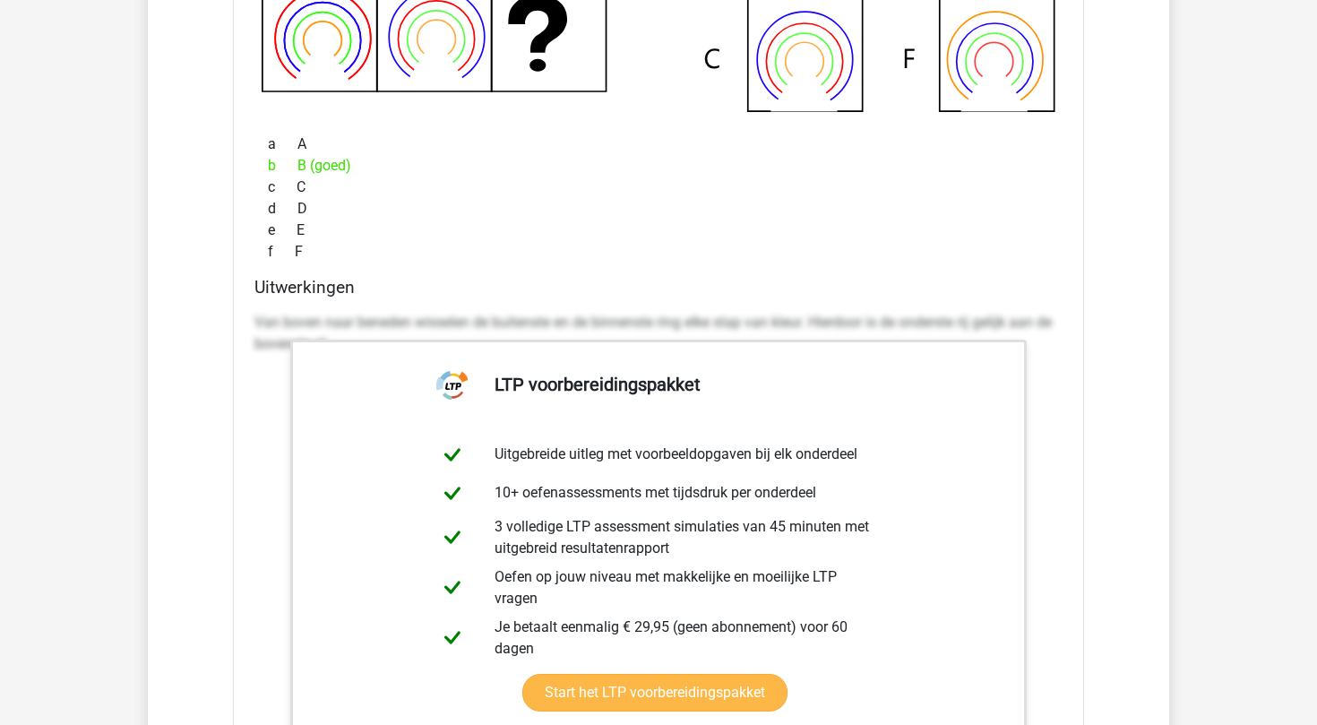
scroll to position [2588, 0]
